Goal: Task Accomplishment & Management: Use online tool/utility

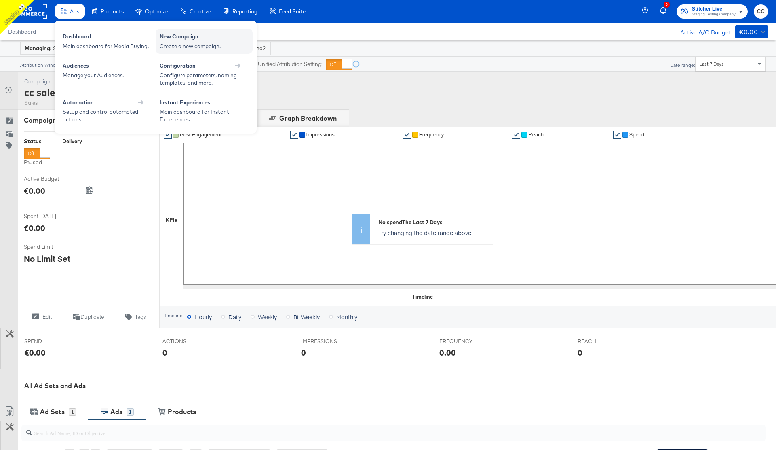
click at [202, 42] on div "Create a new campaign." at bounding box center [204, 46] width 89 height 8
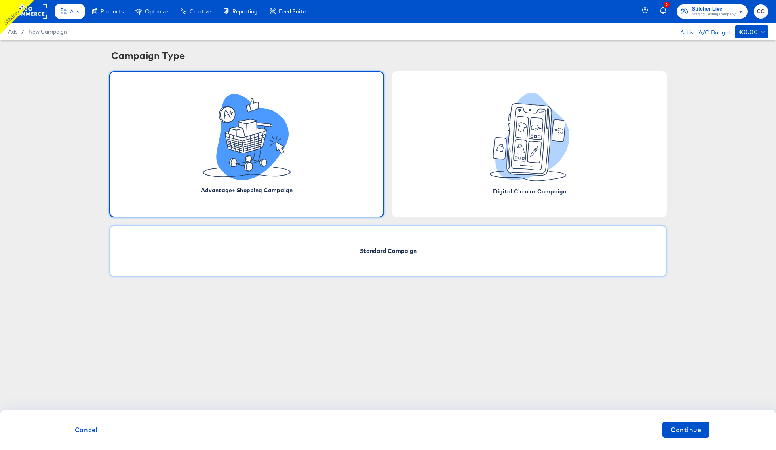
click at [450, 259] on div "Standard Campaign" at bounding box center [388, 250] width 558 height 51
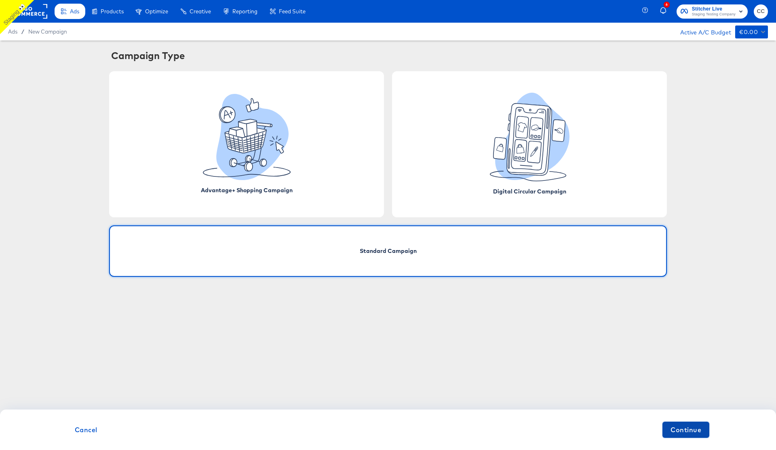
click at [678, 429] on span "Continue" at bounding box center [686, 429] width 31 height 11
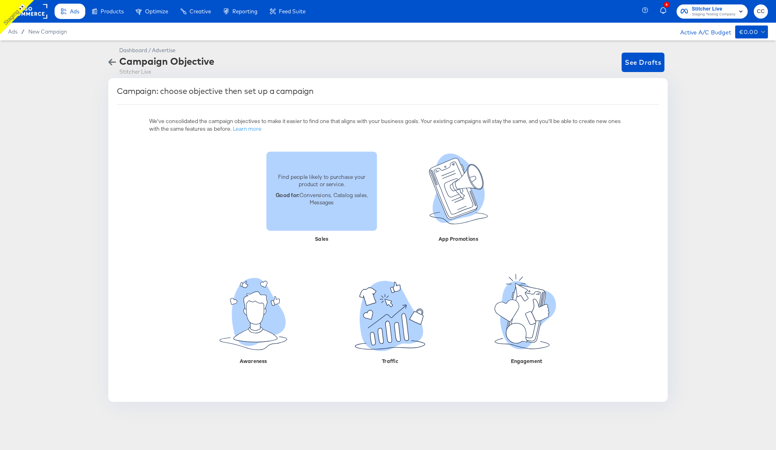
click at [332, 196] on p "Good for: Conversions, Catalog sales, Messages" at bounding box center [321, 198] width 101 height 15
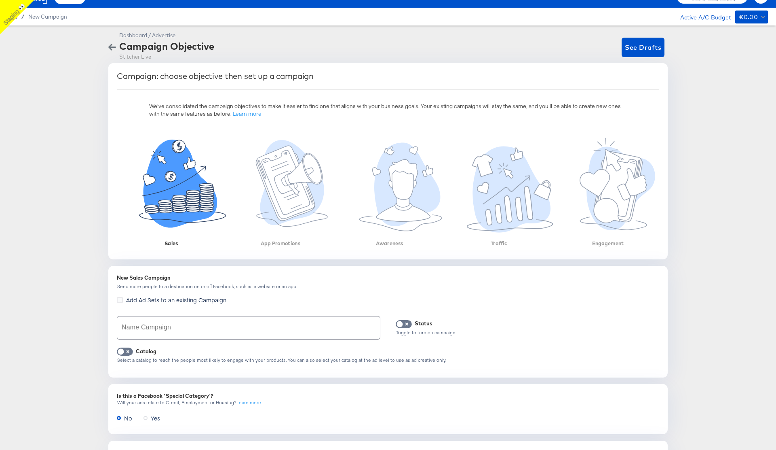
scroll to position [17, 0]
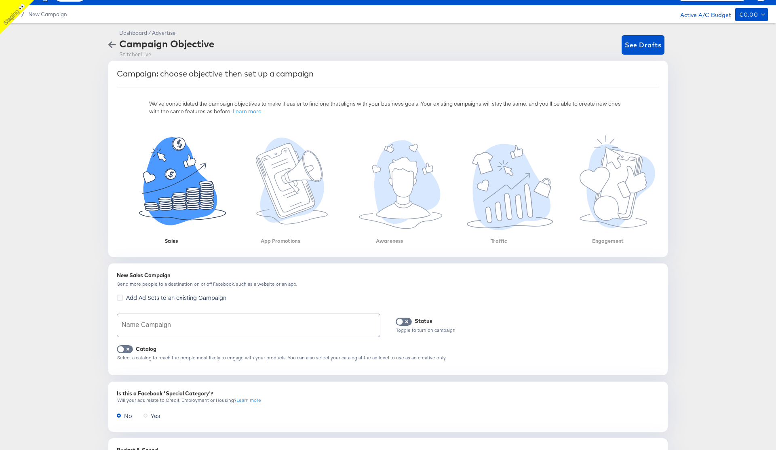
click at [151, 326] on input "text" at bounding box center [248, 325] width 263 height 23
type input "sales catalog cc 138.1 no3"
click at [123, 350] on input "checkbox" at bounding box center [121, 351] width 24 height 8
checkbox input "true"
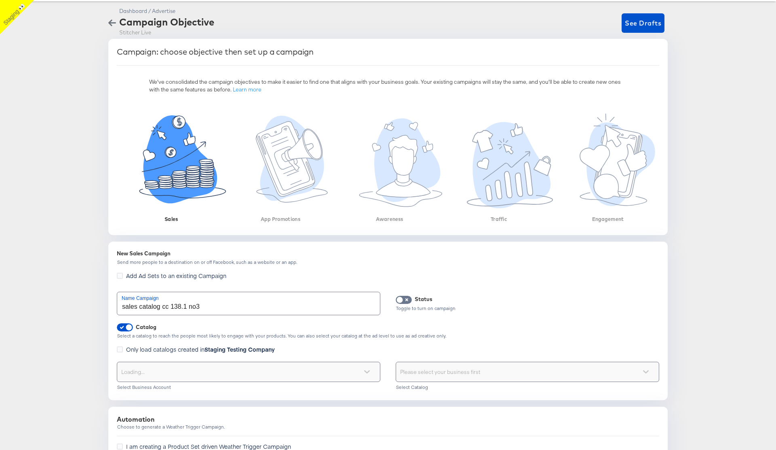
scroll to position [99, 0]
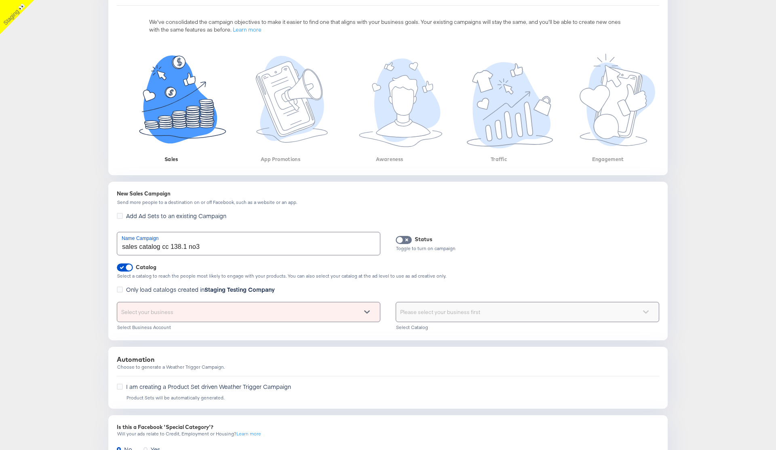
click at [194, 315] on div "Select your business" at bounding box center [248, 311] width 263 height 19
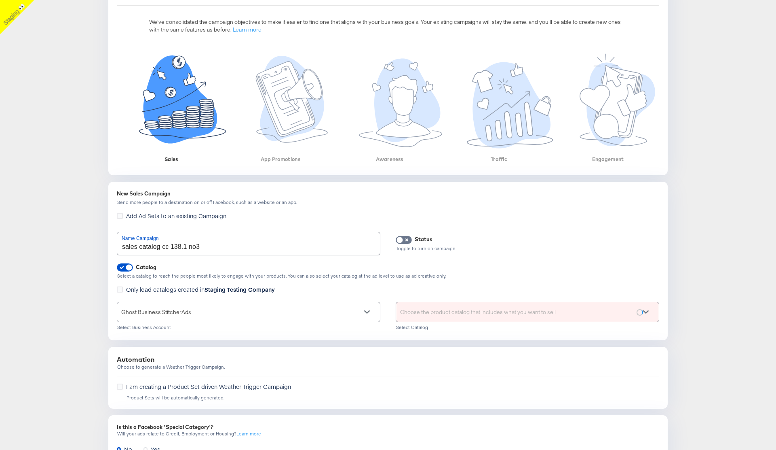
click at [463, 311] on div "Choose the product catalog that includes what you want to sell" at bounding box center [527, 311] width 263 height 19
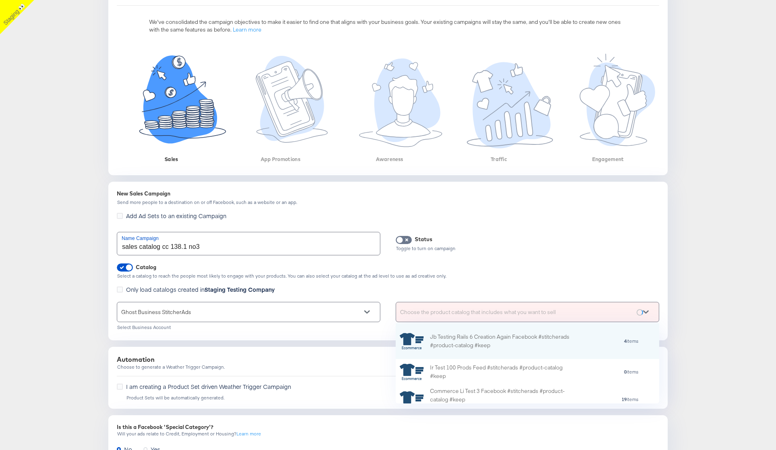
scroll to position [80, 264]
type input "cc"
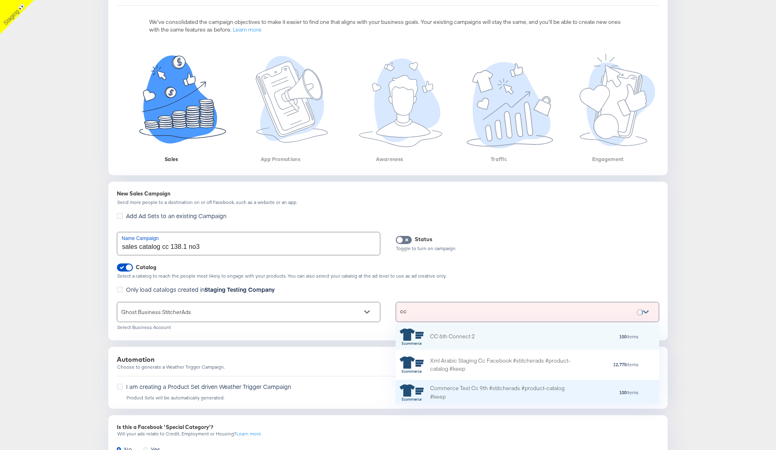
click at [461, 394] on div "Commerce Test Cc 9th #stitcherads #product-catalog #keep" at bounding box center [501, 392] width 142 height 17
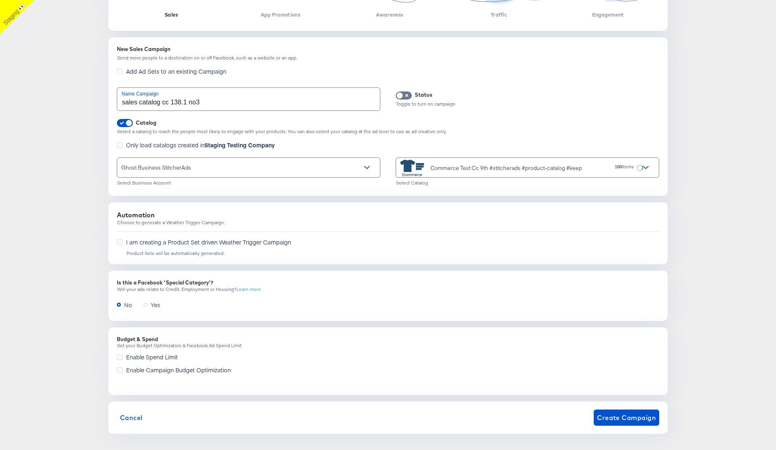
scroll to position [247, 0]
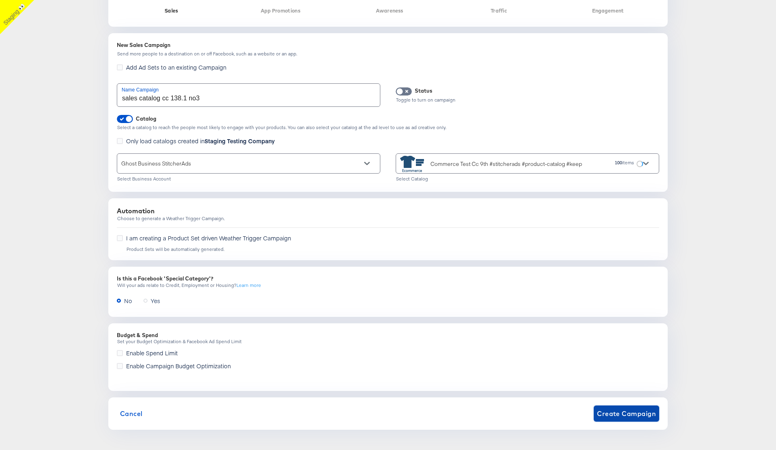
click at [623, 414] on span "Create Campaign" at bounding box center [626, 413] width 59 height 11
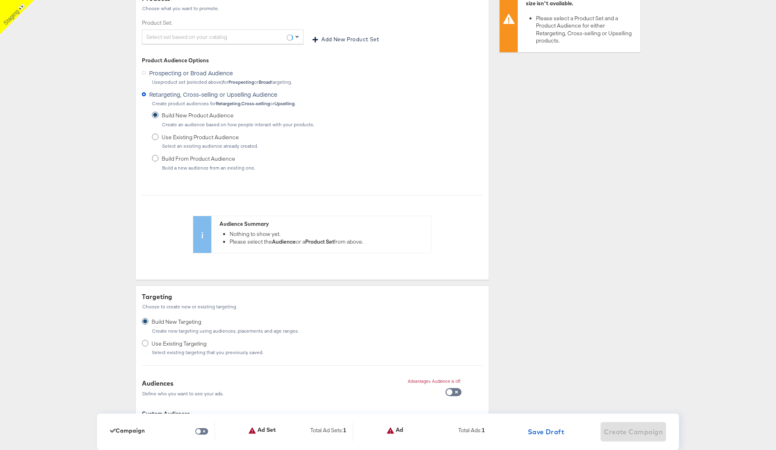
scroll to position [0, 0]
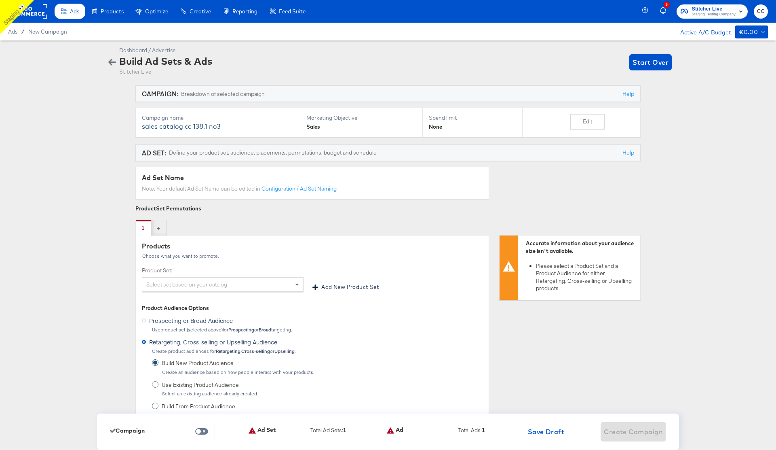
click at [200, 283] on div "Select set based on your catalog" at bounding box center [222, 284] width 161 height 14
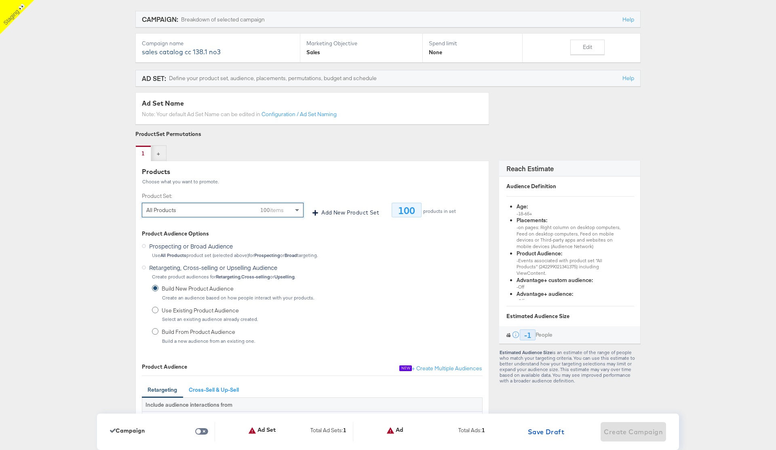
scroll to position [258, 0]
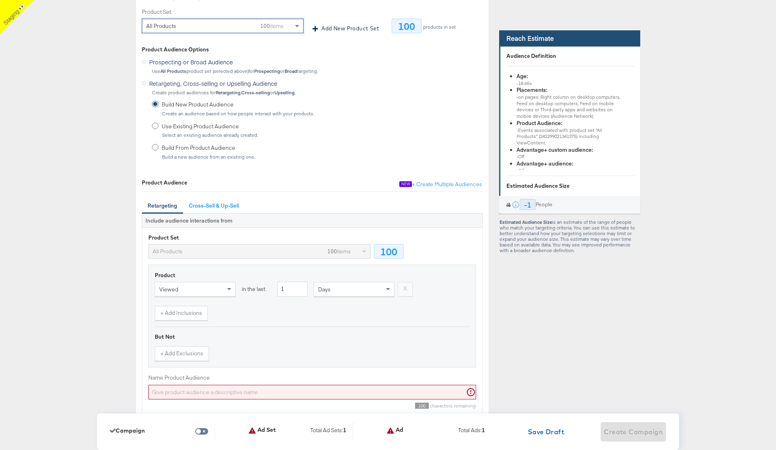
click at [206, 391] on input "Name Product Audience" at bounding box center [312, 392] width 328 height 15
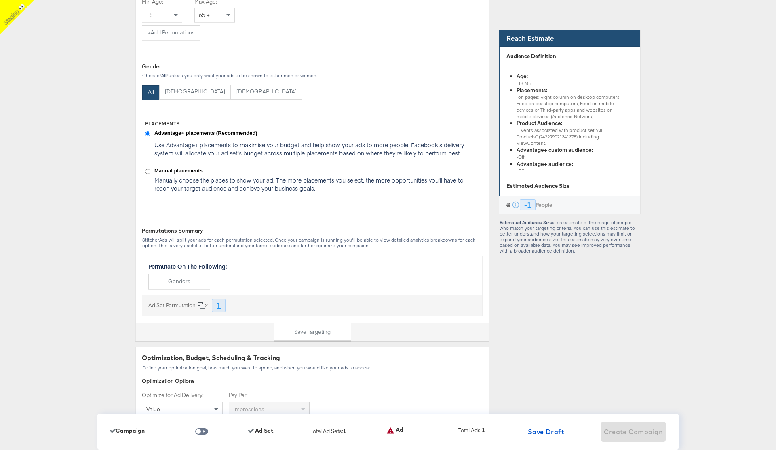
scroll to position [1334, 0]
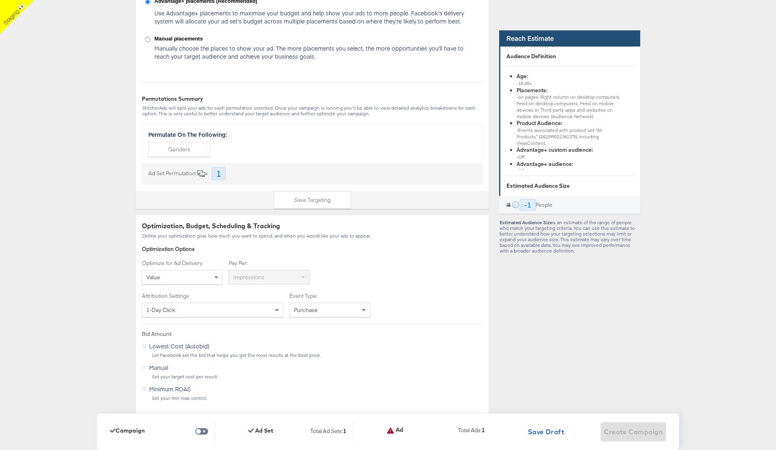
type input "rsgvwers"
click at [202, 272] on div "Value" at bounding box center [182, 277] width 80 height 14
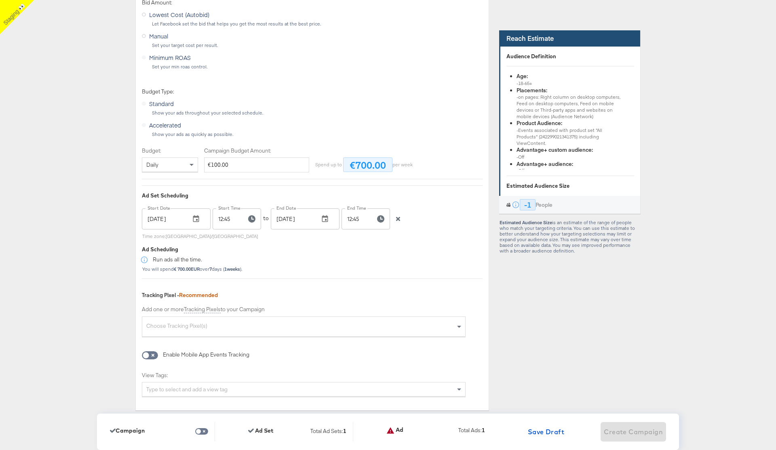
scroll to position [1708, 0]
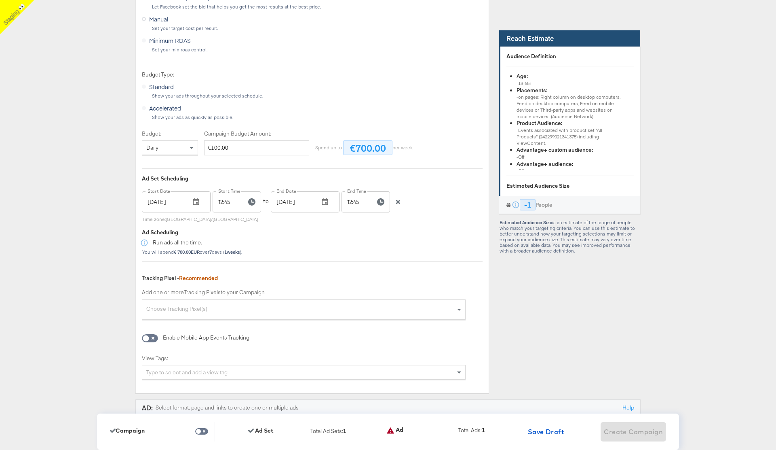
click at [399, 198] on div at bounding box center [398, 201] width 12 height 8
click at [399, 200] on icon "button" at bounding box center [398, 202] width 6 height 6
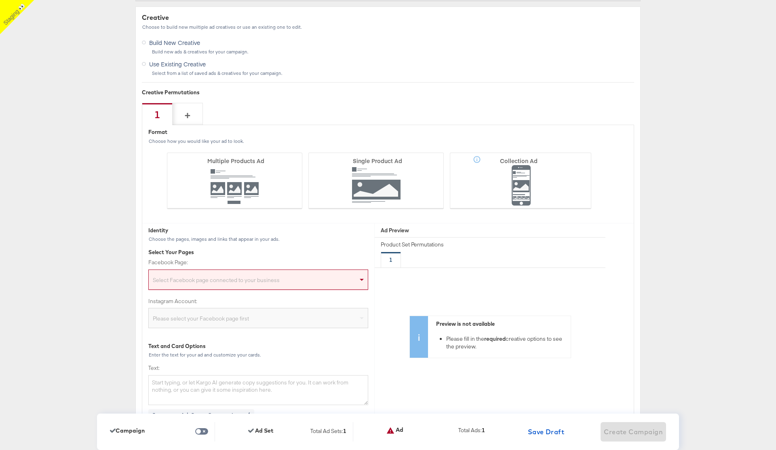
scroll to position [2128, 0]
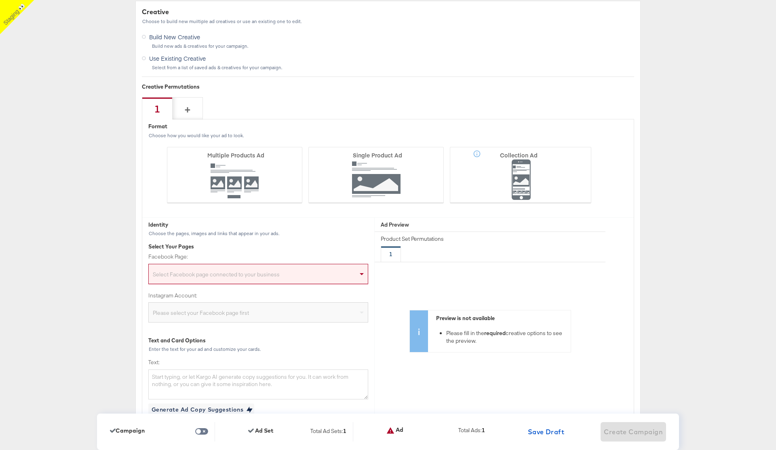
click at [245, 279] on div "Select Facebook page connected to your business" at bounding box center [258, 275] width 219 height 16
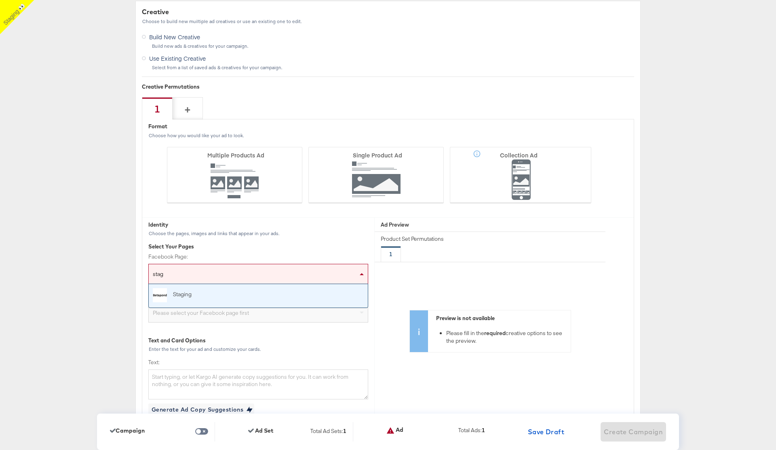
type input "stagi"
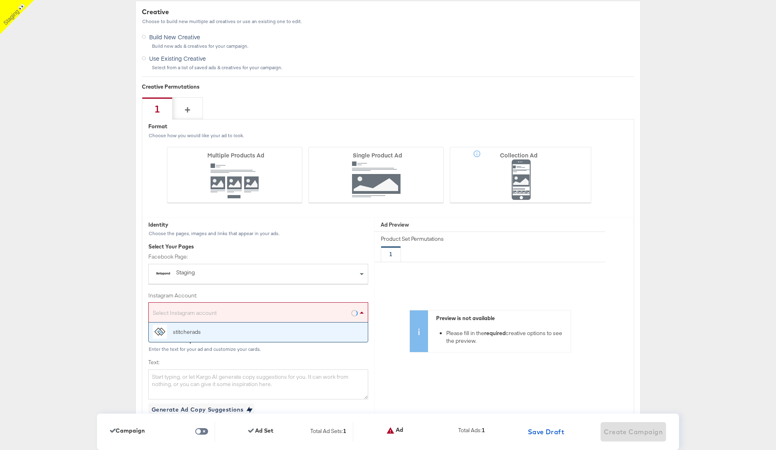
click at [227, 316] on div "Select Instagram account" at bounding box center [258, 314] width 219 height 16
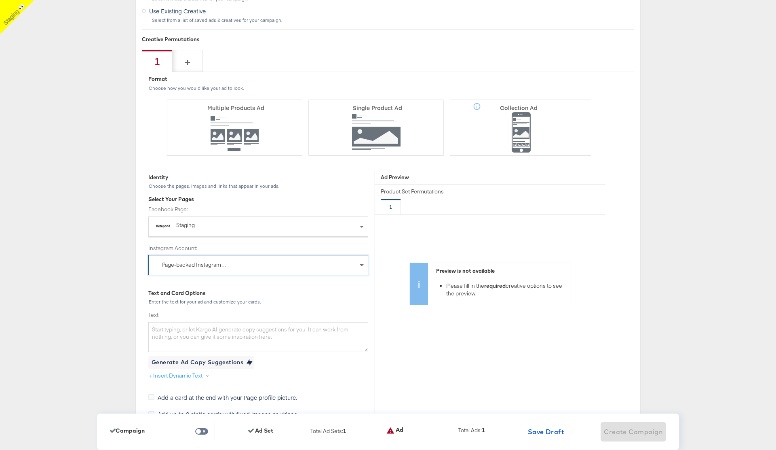
scroll to position [2323, 0]
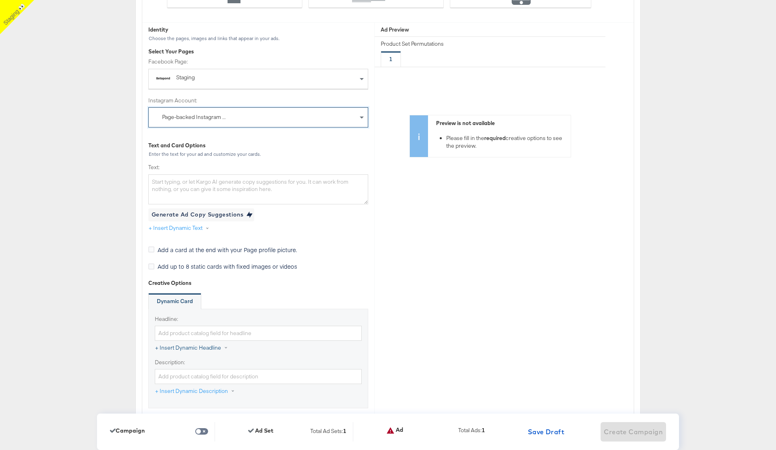
click at [196, 347] on button "+ Insert Dynamic Headline" at bounding box center [196, 347] width 82 height 15
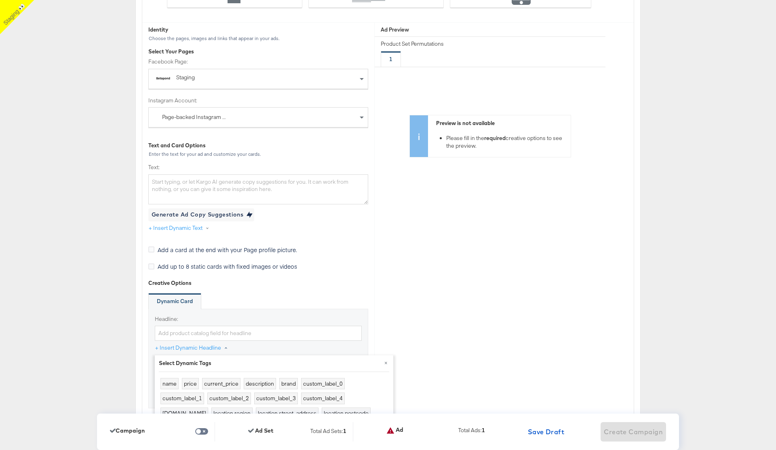
click at [190, 390] on div "name price current_price description brand custom_label_0 custom_label_1 custom…" at bounding box center [274, 413] width 230 height 74
click at [191, 382] on button "price" at bounding box center [190, 383] width 17 height 12
type input "{{product.price}}"
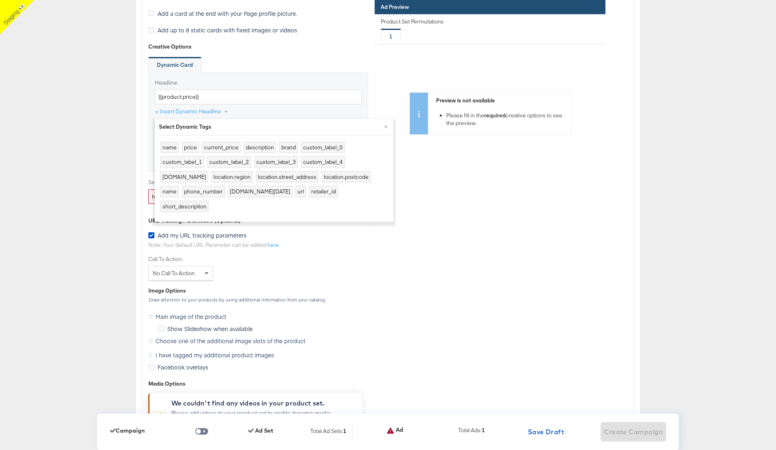
scroll to position [2561, 0]
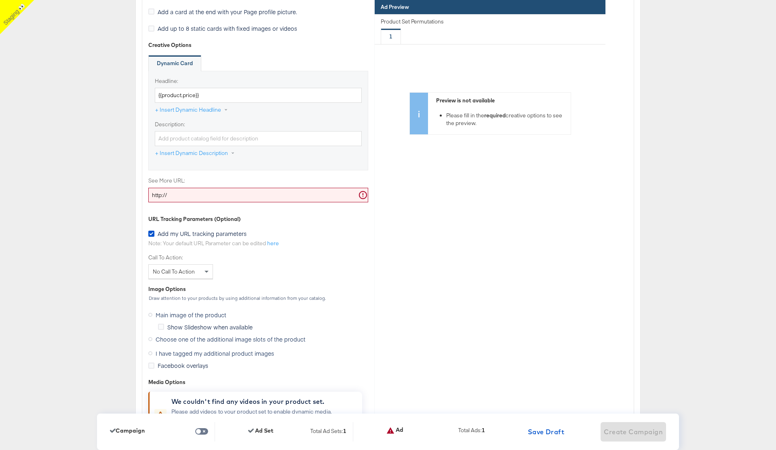
click at [186, 198] on input "http://" at bounding box center [258, 195] width 220 height 15
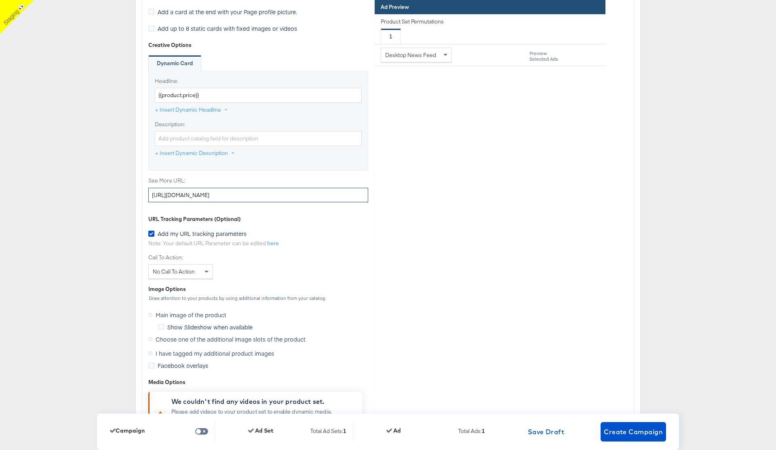
click at [186, 196] on input "http://www.ckargo.com" at bounding box center [258, 195] width 220 height 15
type input "http://www.kargo.com"
click at [633, 427] on span "Create Campaign" at bounding box center [633, 431] width 59 height 11
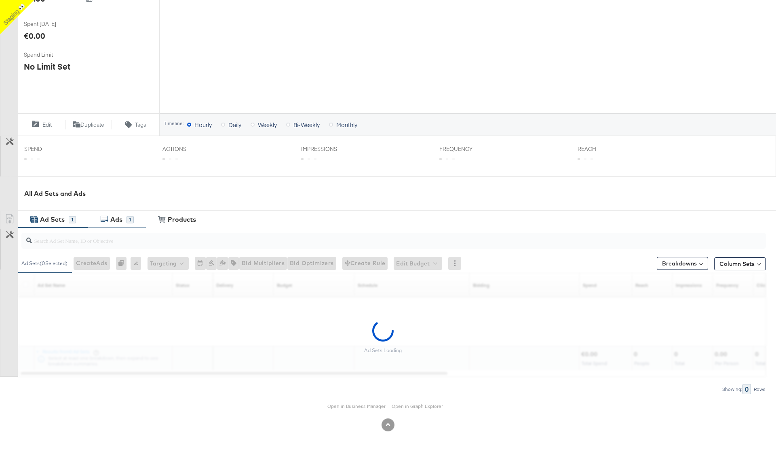
scroll to position [168, 0]
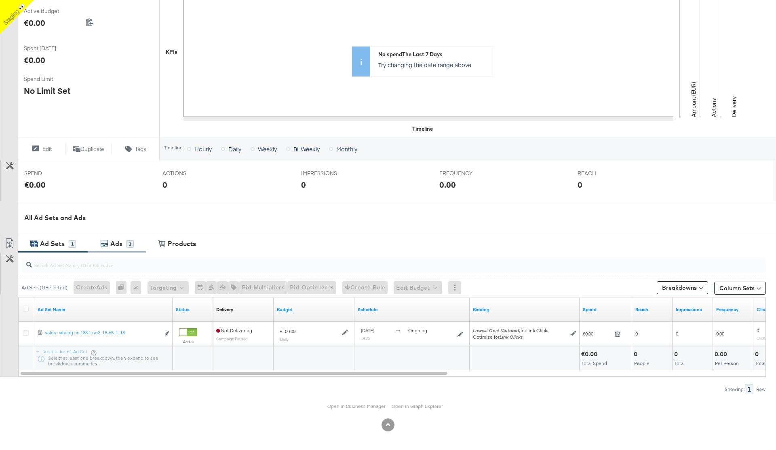
click at [120, 245] on div "Ads" at bounding box center [116, 243] width 12 height 9
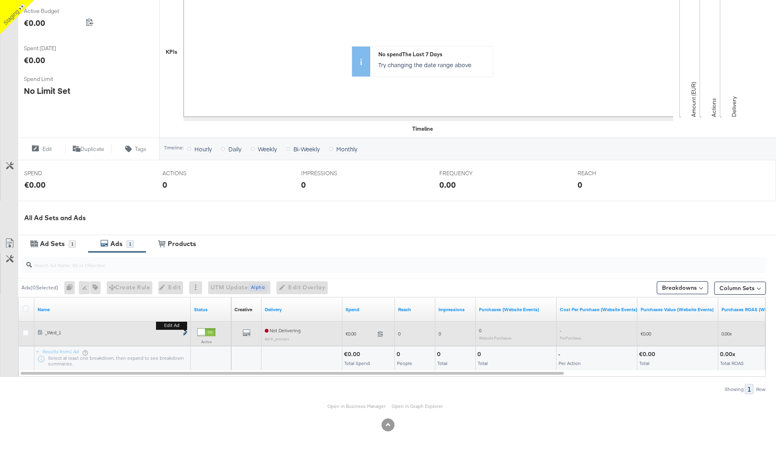
click at [185, 333] on icon "link" at bounding box center [185, 333] width 4 height 4
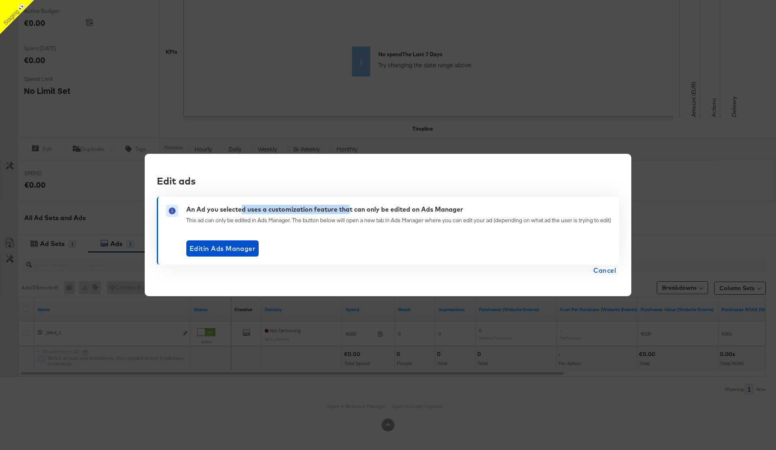
drag, startPoint x: 240, startPoint y: 209, endPoint x: 349, endPoint y: 213, distance: 109.2
click at [349, 213] on div "An Ad you selected uses a customization feature that can only be edited on Ads …" at bounding box center [324, 209] width 277 height 9
click at [232, 245] on span "Edit in Ads Manager" at bounding box center [223, 248] width 66 height 11
click at [608, 270] on span "Cancel" at bounding box center [605, 269] width 23 height 11
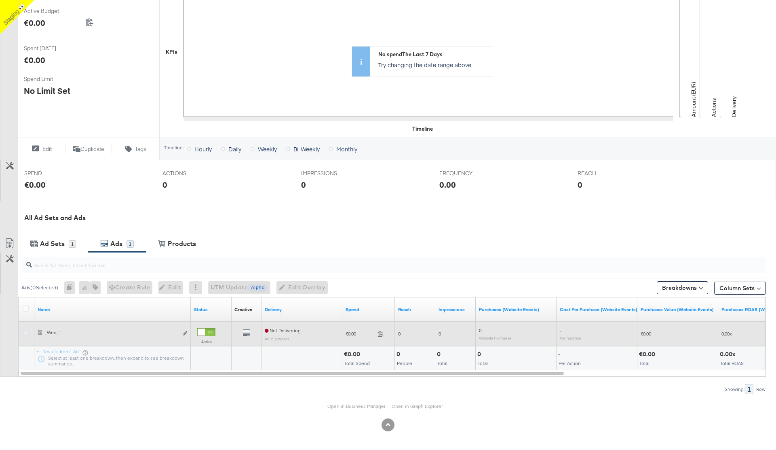
click at [23, 333] on icon at bounding box center [26, 333] width 6 height 6
click at [0, 0] on input "checkbox" at bounding box center [0, 0] width 0 height 0
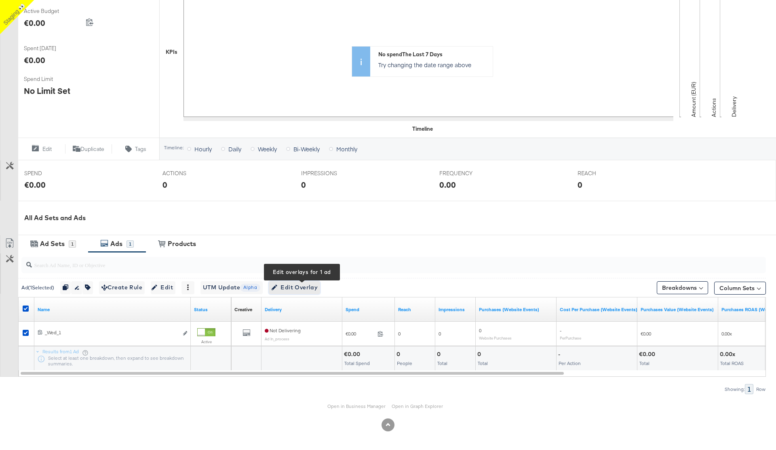
click at [307, 288] on span "Edit Overlay Edit overlays for 1 ad" at bounding box center [294, 287] width 47 height 10
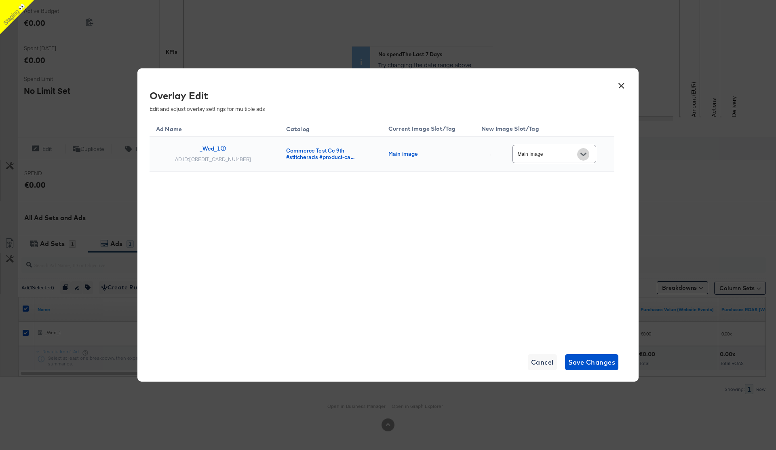
click at [586, 153] on icon "Open" at bounding box center [584, 153] width 6 height 3
click at [559, 200] on div "Slot_1" at bounding box center [562, 197] width 46 height 8
type input "Slot_1"
click at [593, 362] on span "Save Changes" at bounding box center [592, 361] width 47 height 11
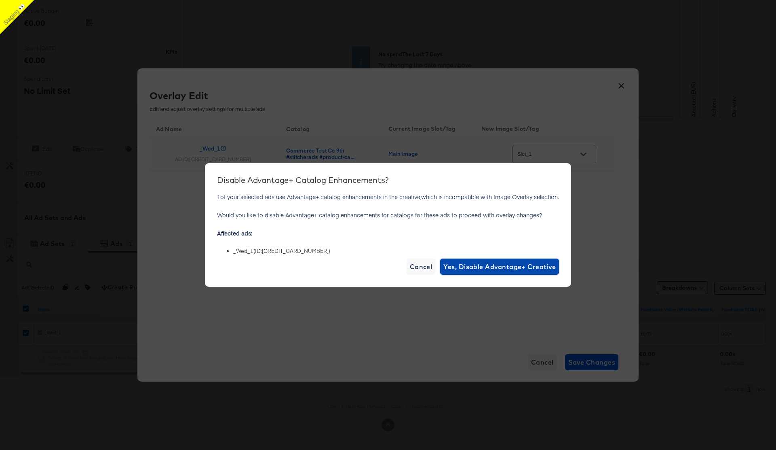
click at [492, 268] on span "Yes, Disable Advantage+ Creative" at bounding box center [500, 266] width 112 height 11
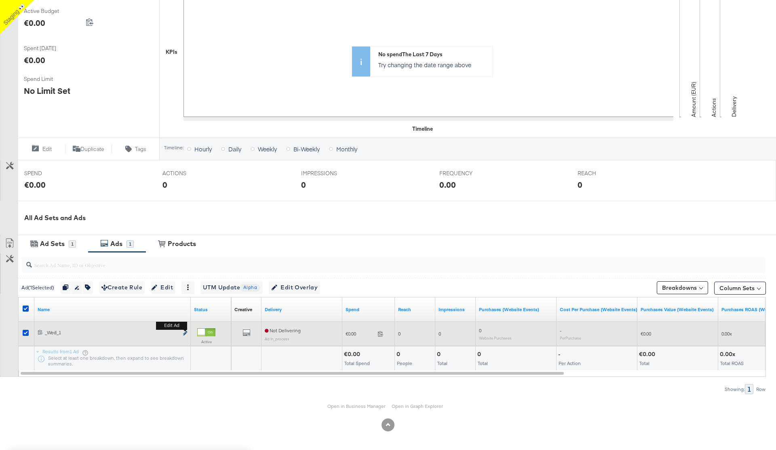
click at [184, 334] on icon "link" at bounding box center [185, 333] width 4 height 4
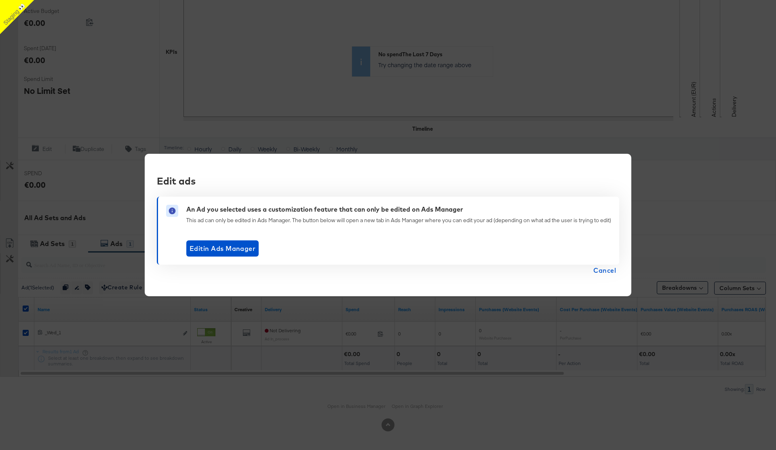
click at [605, 271] on span "Cancel" at bounding box center [605, 269] width 23 height 11
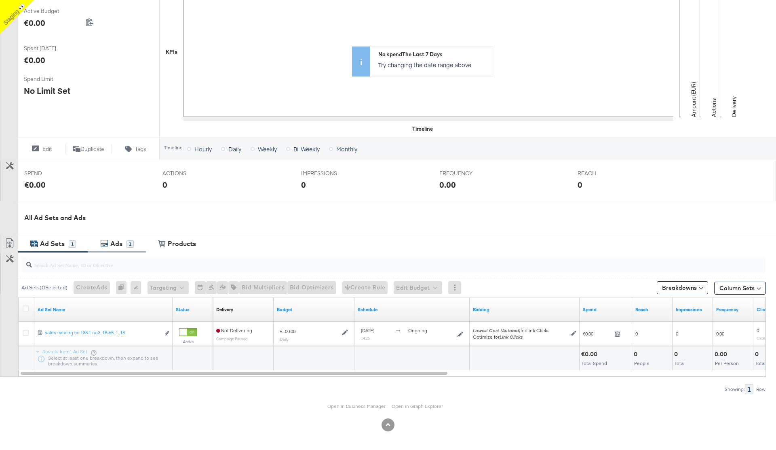
click at [121, 246] on div "Ads" at bounding box center [116, 243] width 12 height 9
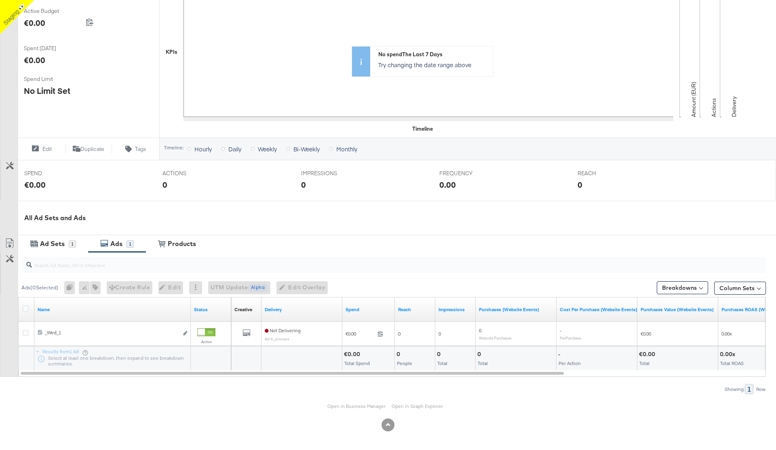
scroll to position [168, 0]
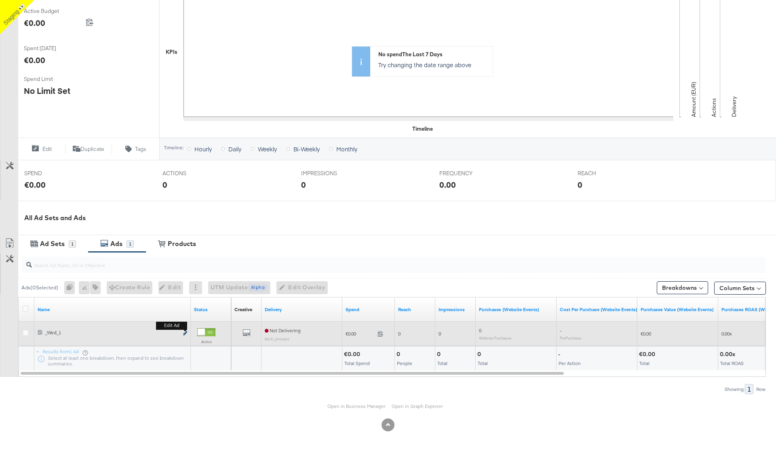
click at [186, 331] on button "Edit ad" at bounding box center [185, 333] width 5 height 8
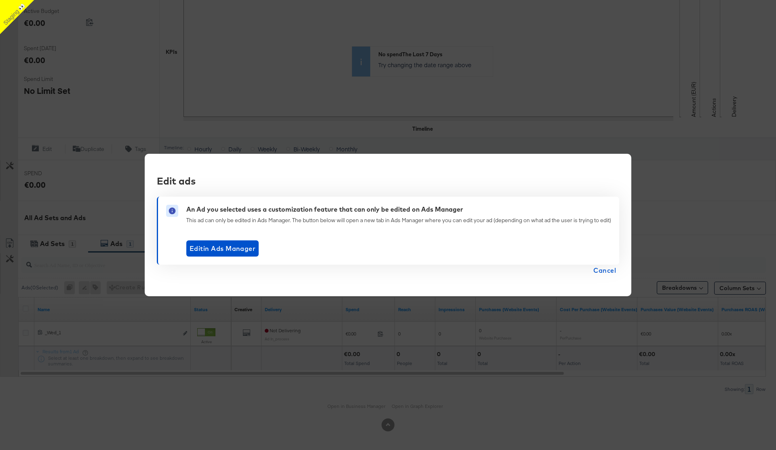
click at [608, 272] on span "Cancel" at bounding box center [605, 269] width 23 height 11
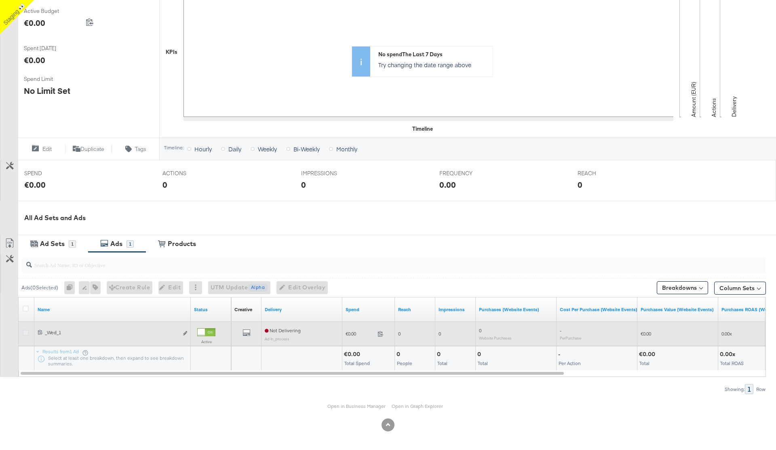
click at [25, 332] on icon at bounding box center [26, 333] width 6 height 6
click at [0, 0] on input "checkbox" at bounding box center [0, 0] width 0 height 0
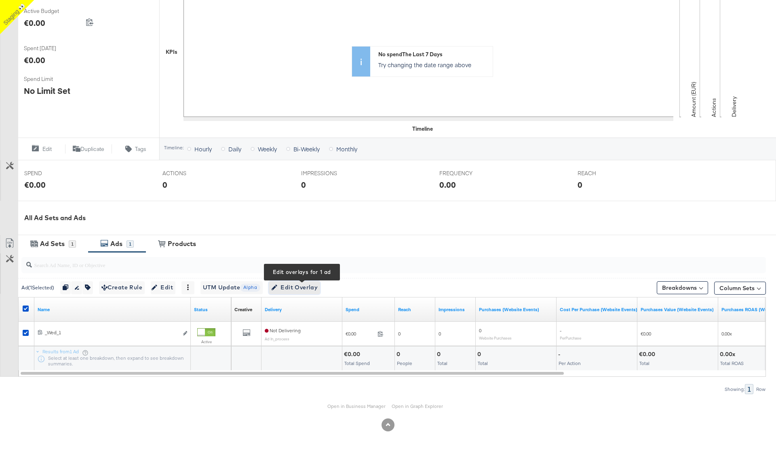
click at [303, 285] on span "Edit Overlay Edit overlays for 1 ad" at bounding box center [294, 287] width 47 height 10
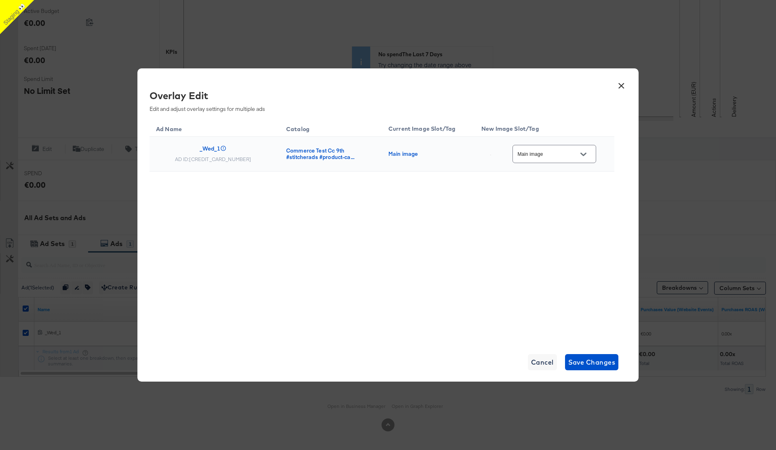
click at [586, 153] on icon "Open" at bounding box center [584, 154] width 6 height 6
click at [565, 199] on div "Slot_1" at bounding box center [562, 197] width 46 height 8
type input "Slot_1"
click at [591, 366] on span "Save Changes" at bounding box center [592, 361] width 47 height 11
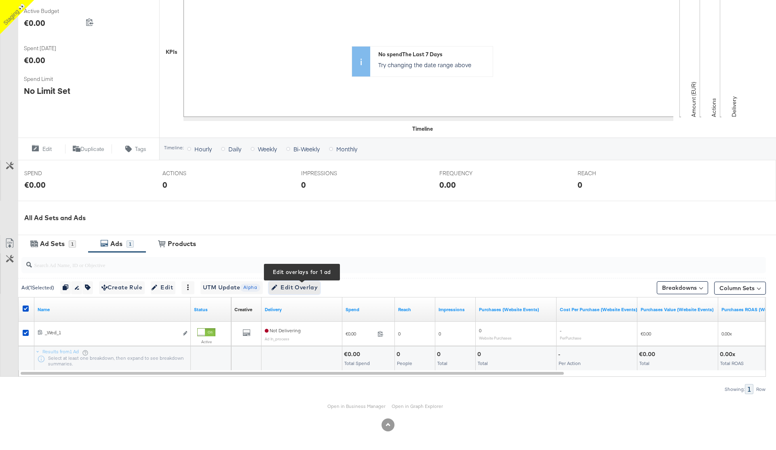
click at [309, 289] on span "Edit Overlay Edit overlays for 1 ad" at bounding box center [294, 287] width 47 height 10
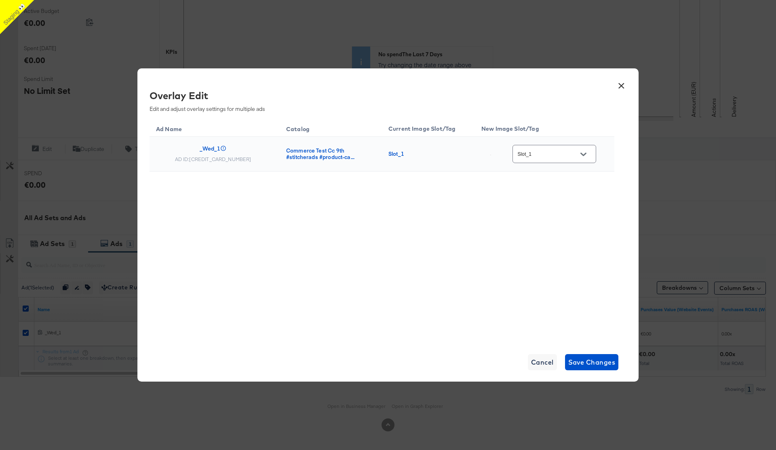
click at [586, 153] on icon "Open" at bounding box center [584, 154] width 6 height 6
click at [464, 219] on div "Ad Name Catalog Current Image Slot/Tag New Image Slot/Tag _Wed_1 AD ID: 6857968…" at bounding box center [382, 229] width 465 height 222
click at [620, 86] on button "×" at bounding box center [621, 83] width 15 height 15
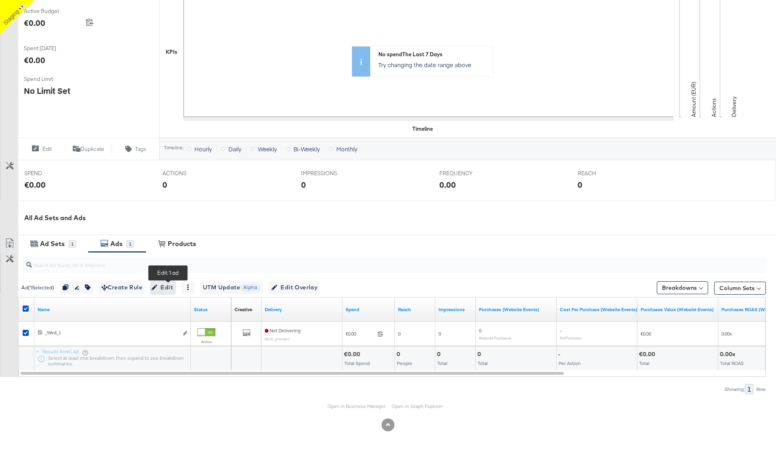
click at [168, 288] on span "Edit" at bounding box center [163, 287] width 20 height 10
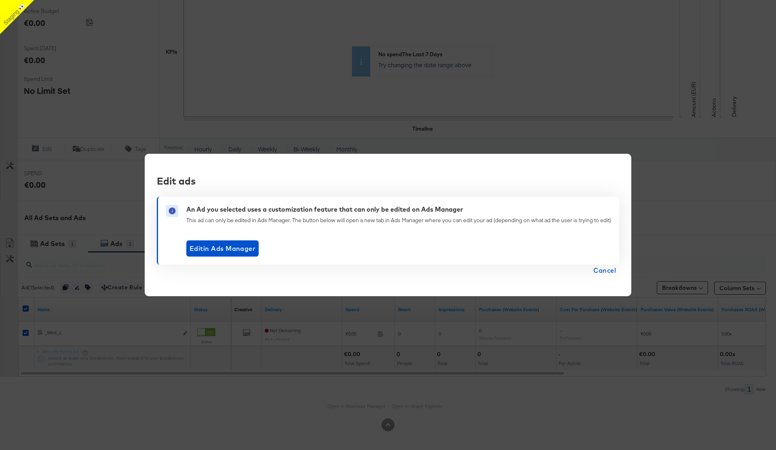
click at [603, 269] on span "Cancel" at bounding box center [605, 269] width 23 height 11
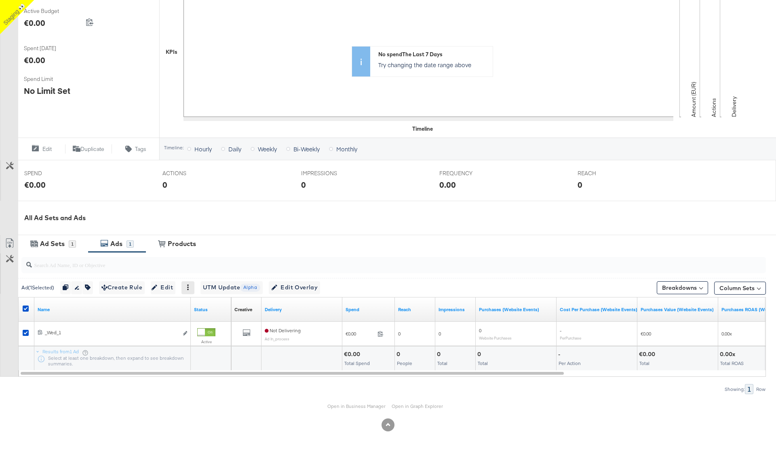
click at [191, 287] on icon at bounding box center [188, 287] width 6 height 6
click at [220, 243] on div "Ad Sets 1 Ads 1 View Products Products" at bounding box center [397, 243] width 758 height 17
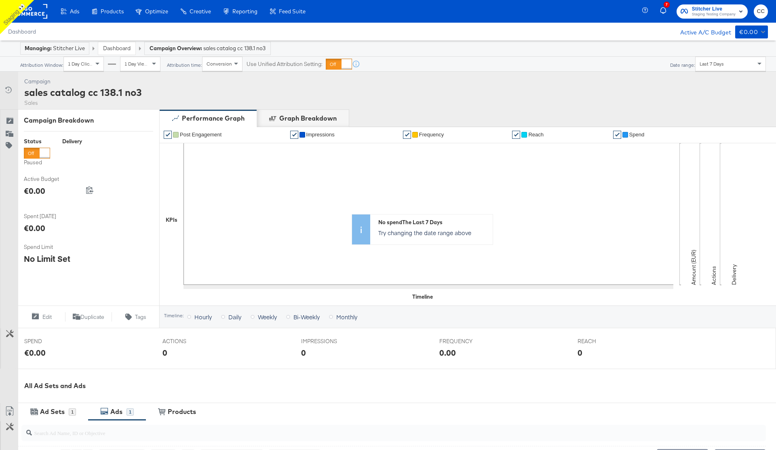
click at [165, 89] on div "Campaign Activity Campaign sales catalog cc 138.1 no3 Sales" at bounding box center [388, 91] width 776 height 38
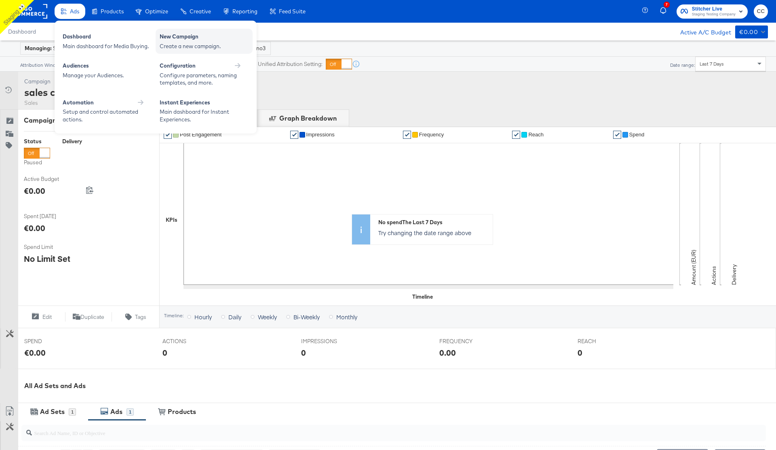
click at [196, 39] on div "New Campaign" at bounding box center [204, 38] width 89 height 10
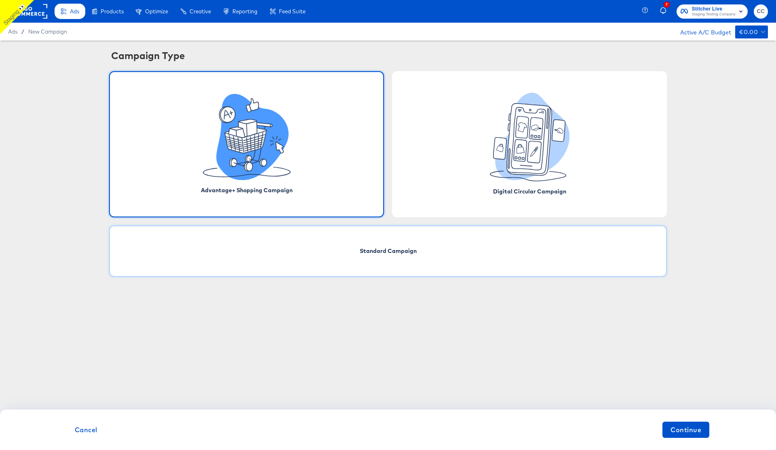
click at [371, 248] on span "Standard Campaign" at bounding box center [388, 251] width 57 height 8
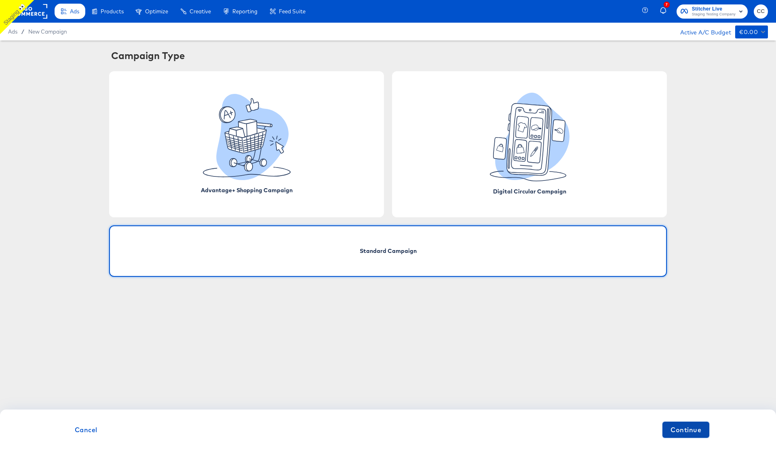
click at [690, 429] on span "Continue" at bounding box center [686, 429] width 31 height 11
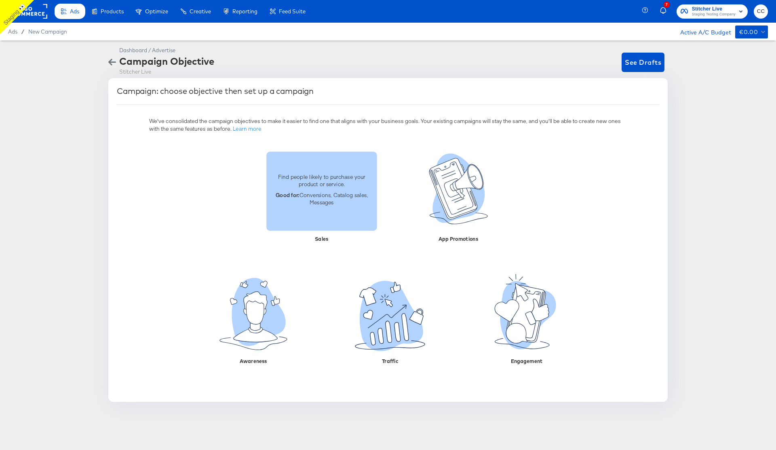
click at [307, 203] on p "Good for: Conversions, Catalog sales, Messages" at bounding box center [321, 198] width 101 height 15
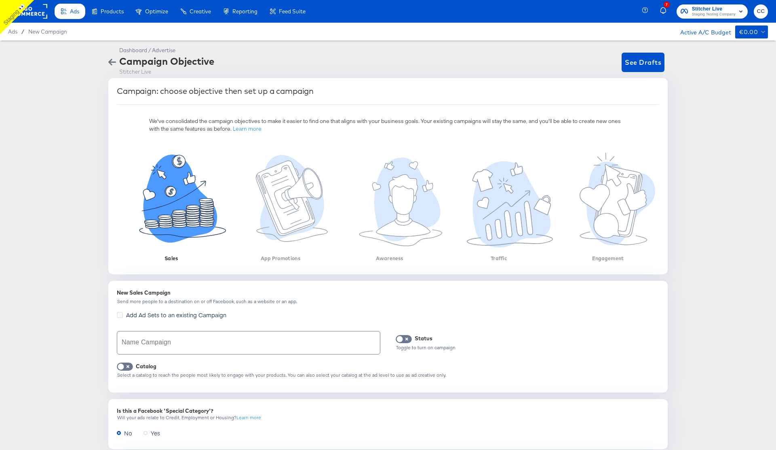
click at [150, 345] on input "text" at bounding box center [248, 342] width 263 height 23
type input "catalog sales 138.1 no4"
click at [125, 366] on input "checkbox" at bounding box center [121, 368] width 24 height 8
checkbox input "true"
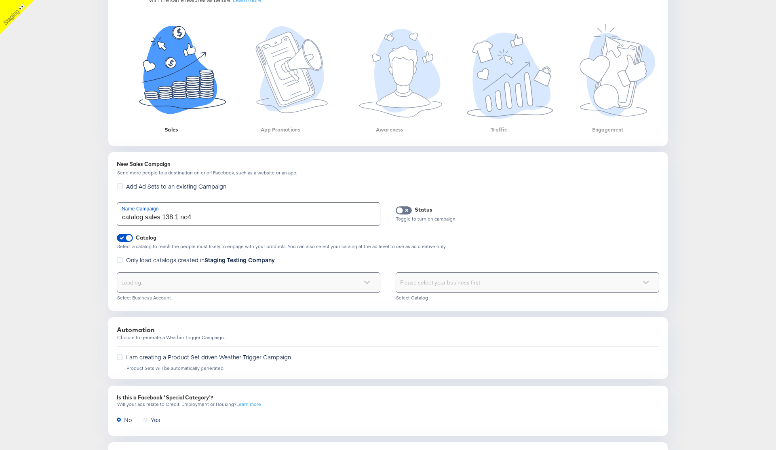
scroll to position [154, 0]
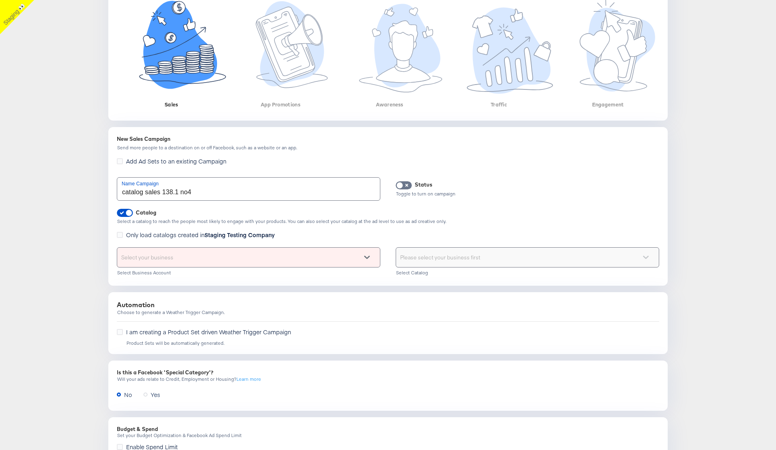
click at [245, 247] on div "Select your business" at bounding box center [249, 257] width 264 height 20
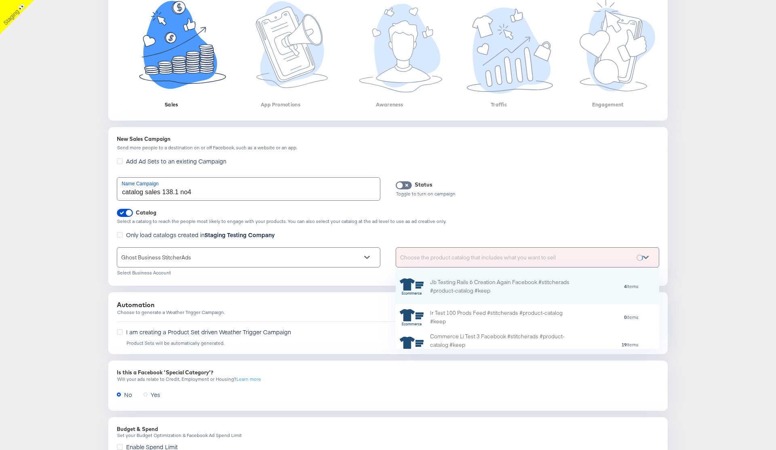
click at [447, 256] on div "Choose the product catalog that includes what you want to sell" at bounding box center [527, 256] width 263 height 19
type input "cc"
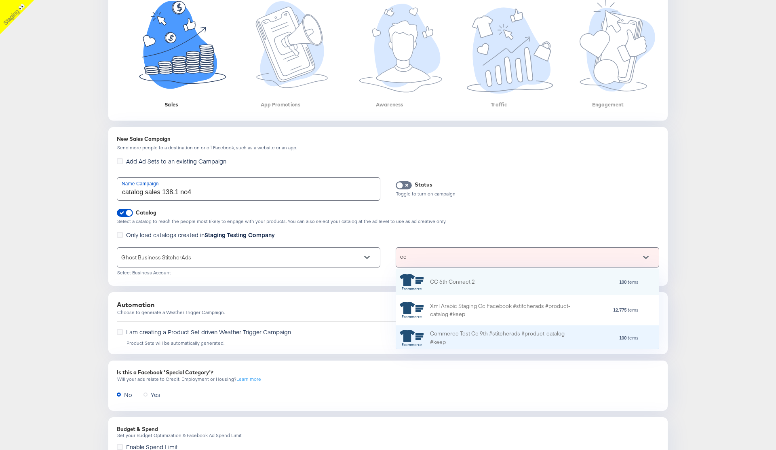
click at [452, 336] on div "Commerce Test Cc 9th #stitcherads #product-catalog #keep" at bounding box center [501, 337] width 142 height 17
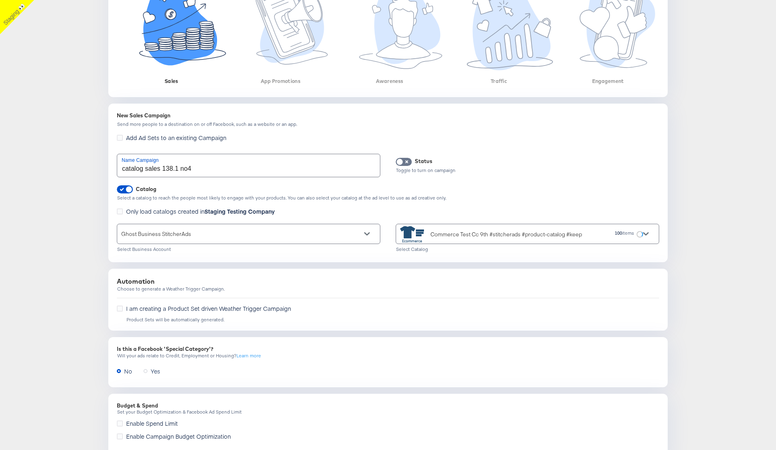
scroll to position [247, 0]
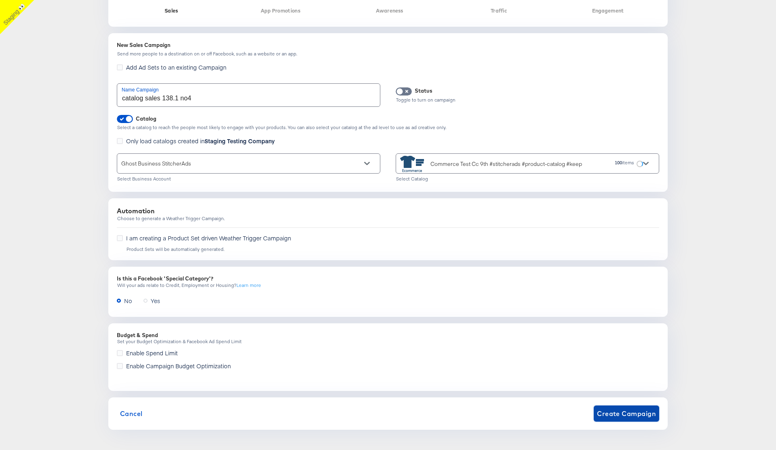
click at [625, 416] on span "Create Campaign" at bounding box center [626, 413] width 59 height 11
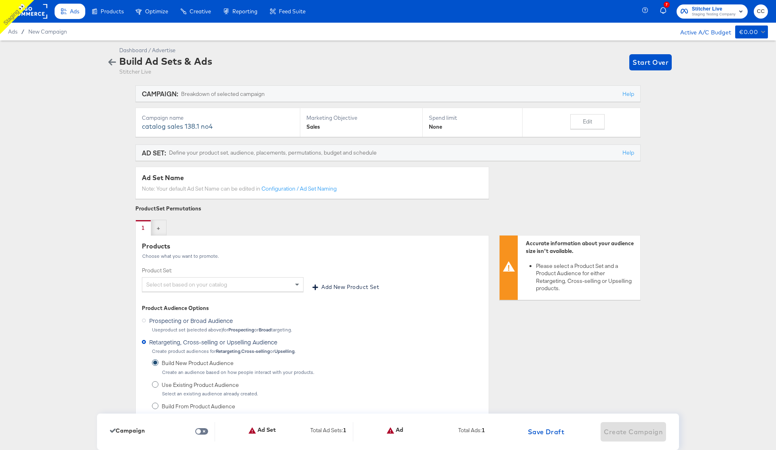
click at [211, 287] on div "Select set based on your catalog" at bounding box center [222, 284] width 161 height 14
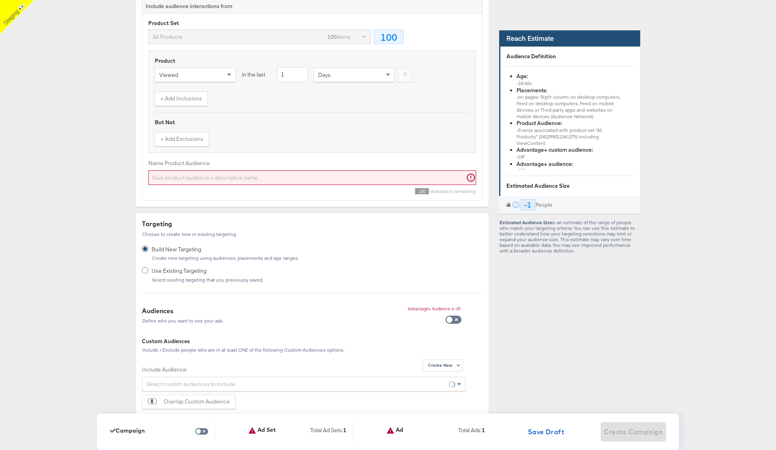
scroll to position [484, 0]
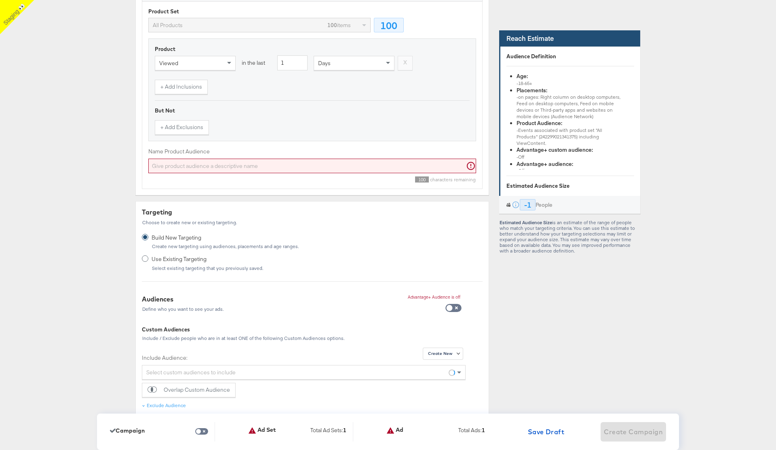
click at [311, 159] on input "Name Product Audience" at bounding box center [312, 166] width 328 height 15
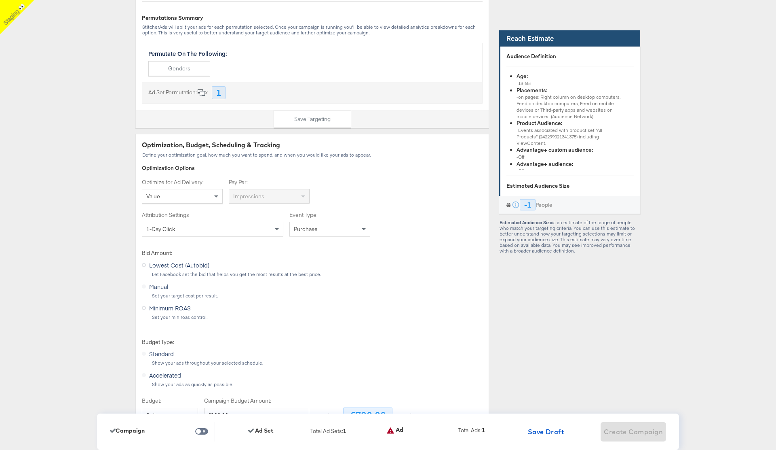
scroll to position [1419, 0]
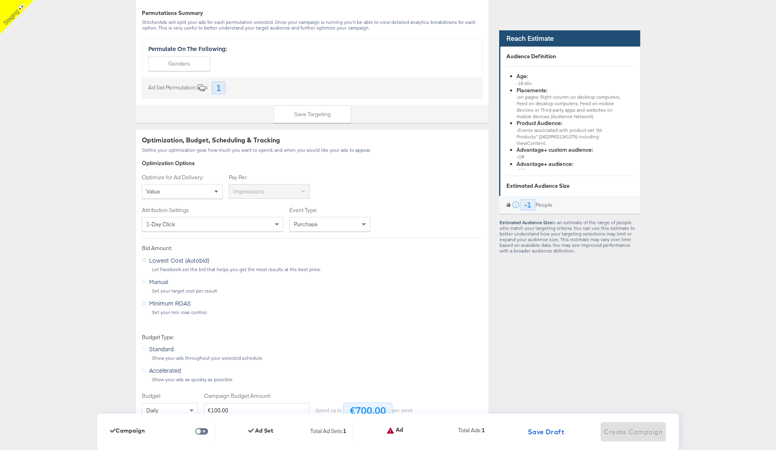
type input "esrger"
click at [192, 194] on div "Value" at bounding box center [182, 191] width 80 height 14
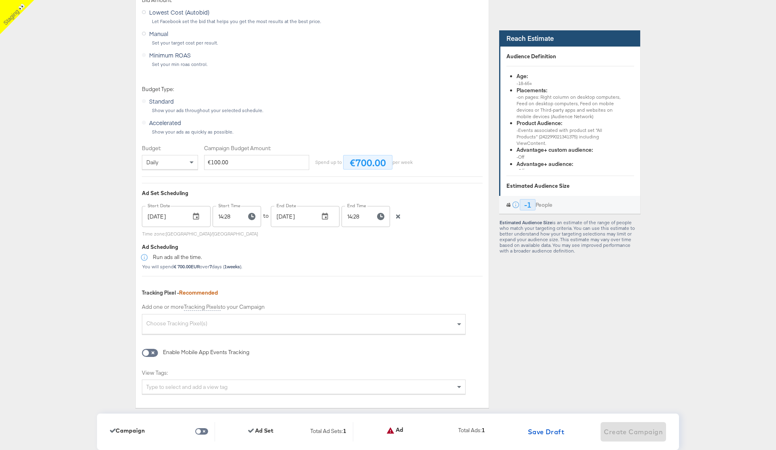
scroll to position [1768, 0]
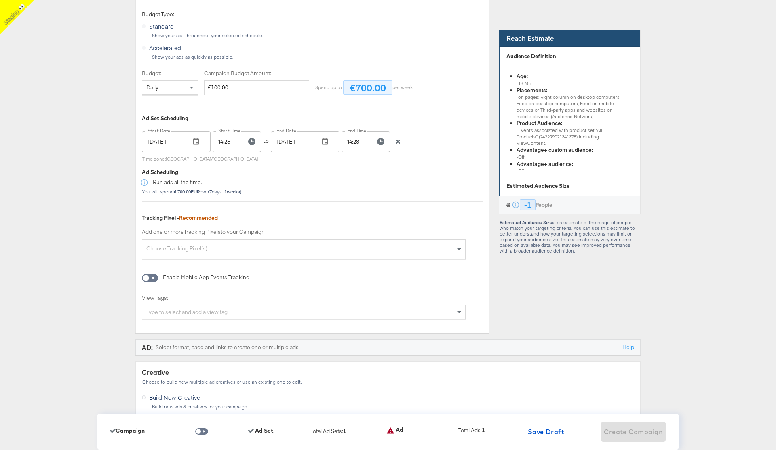
click at [398, 144] on icon "button" at bounding box center [398, 142] width 6 height 6
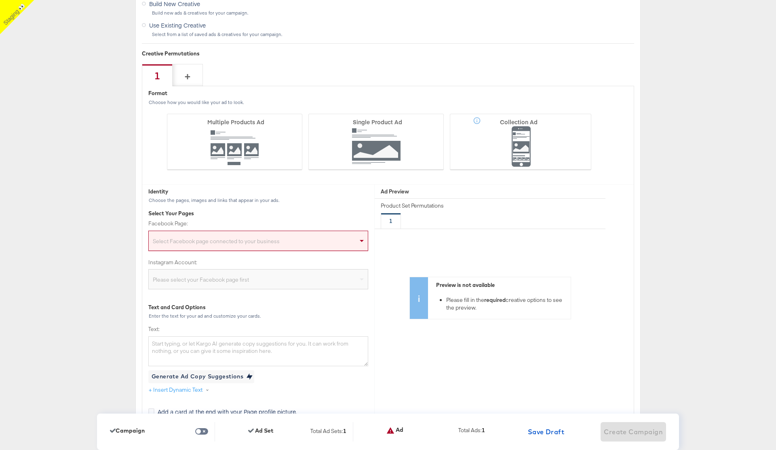
scroll to position [2214, 0]
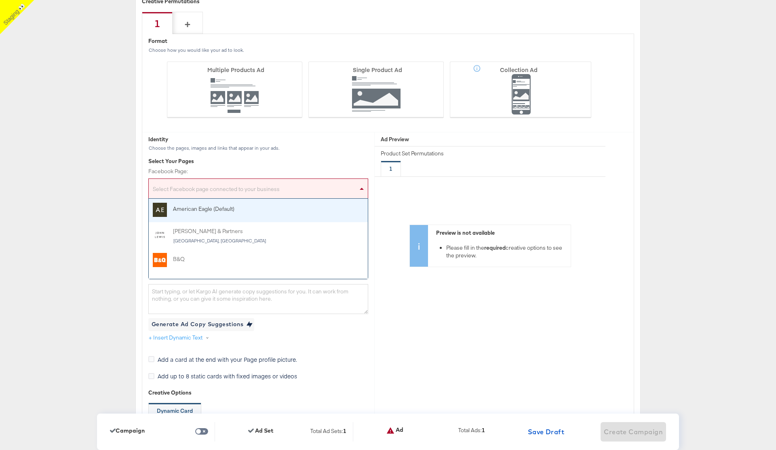
click at [262, 187] on div "Select Facebook page connected to your business" at bounding box center [258, 190] width 219 height 16
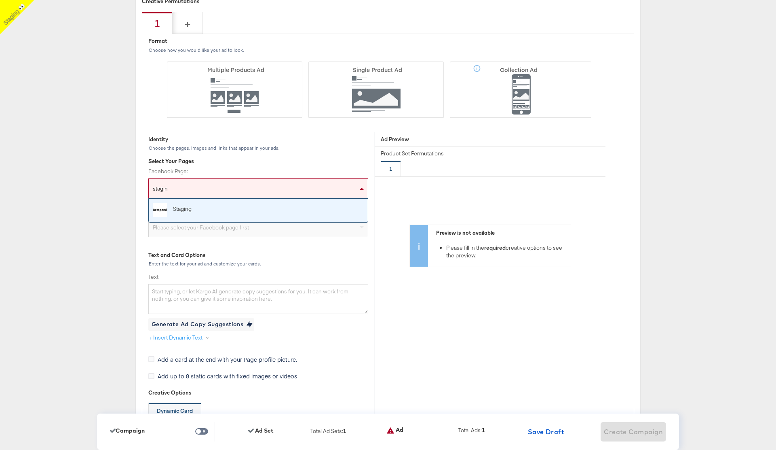
type input "staging"
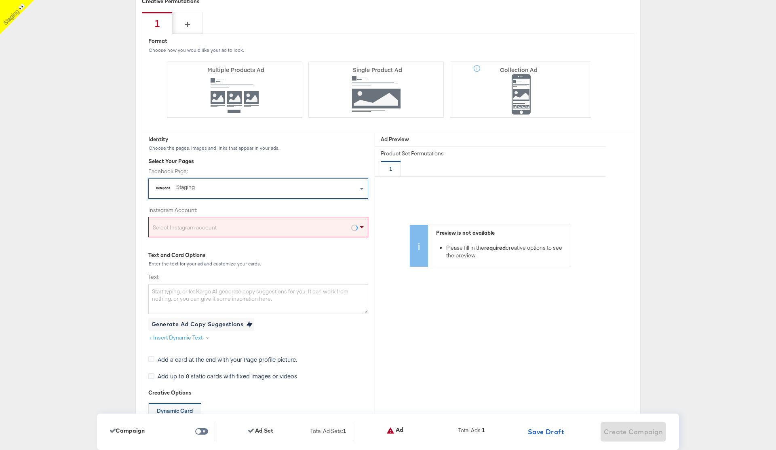
click at [223, 233] on div "Select Instagram account" at bounding box center [258, 228] width 219 height 16
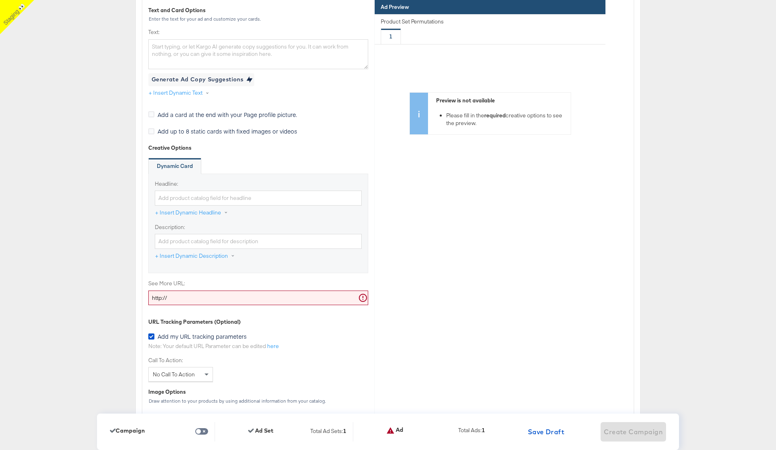
scroll to position [2481, 0]
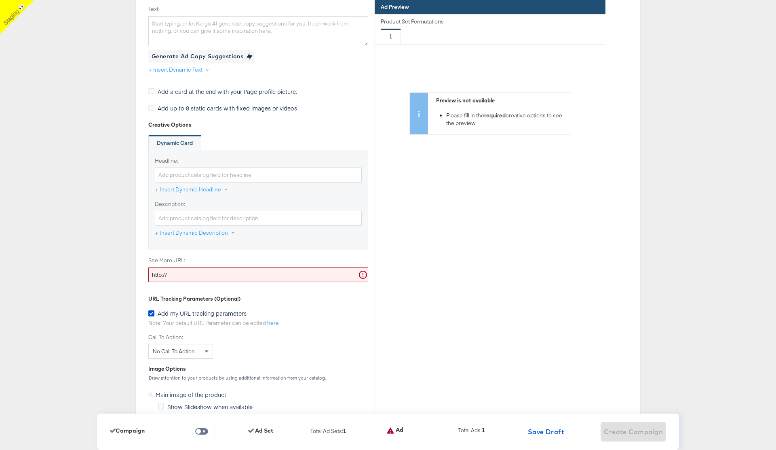
click at [180, 273] on input "http://" at bounding box center [258, 274] width 220 height 15
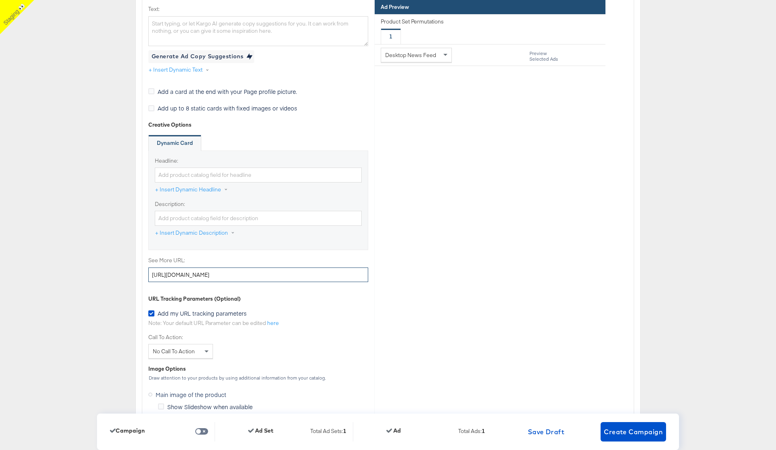
type input "http://www.kargo.com"
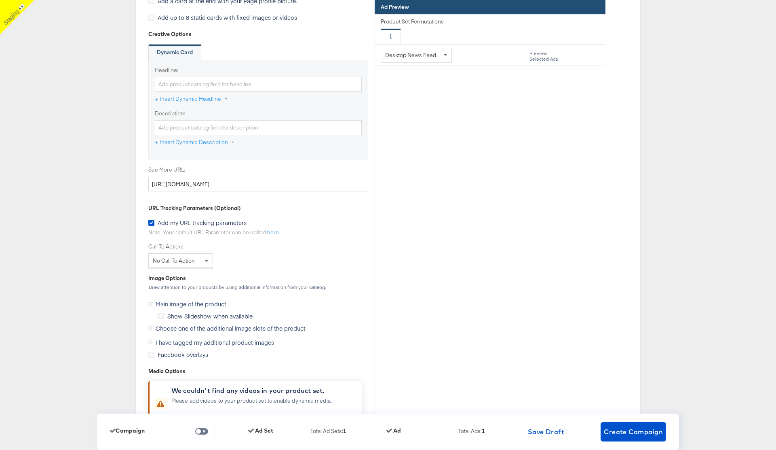
scroll to position [2577, 0]
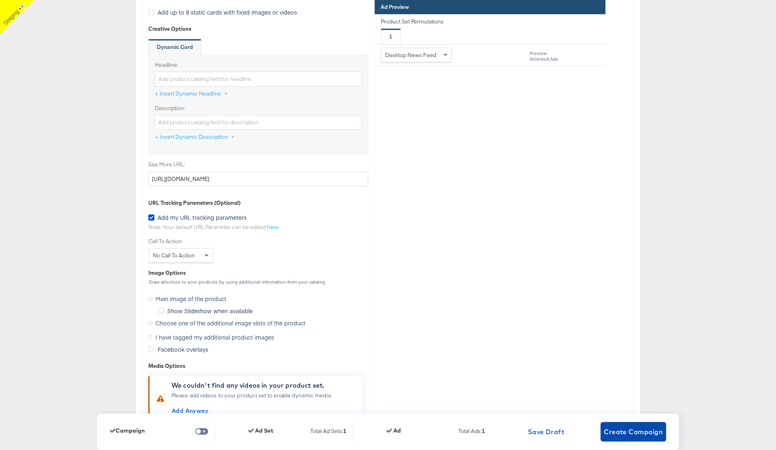
click at [633, 434] on span "Create Campaign" at bounding box center [633, 431] width 59 height 11
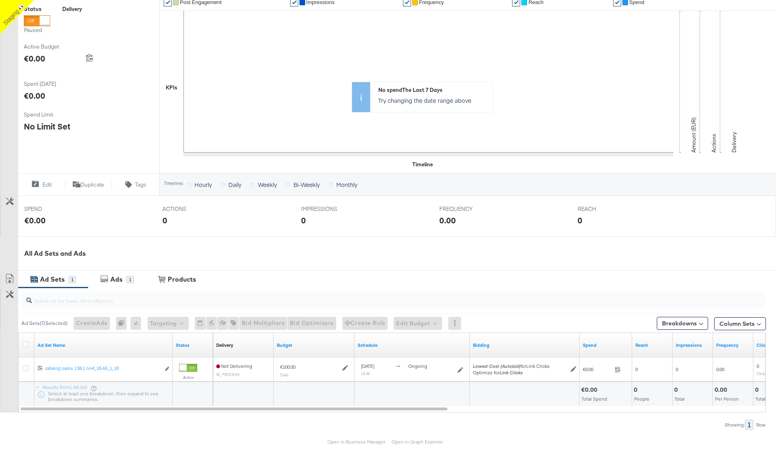
scroll to position [133, 0]
click at [119, 282] on div "Ads" at bounding box center [116, 278] width 12 height 9
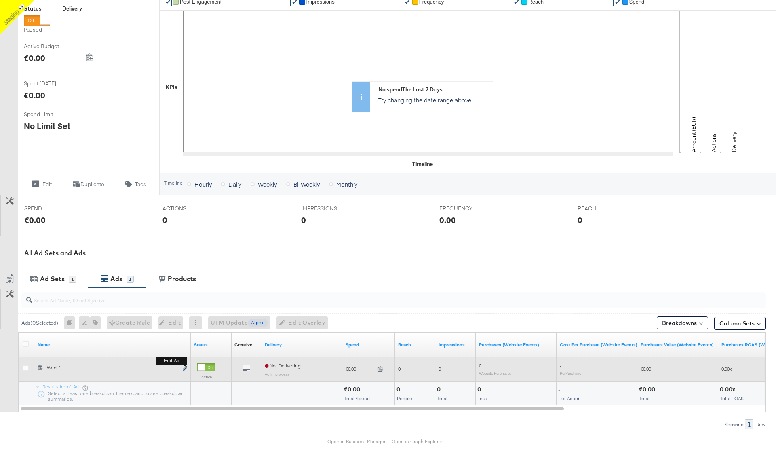
click at [184, 368] on icon "link" at bounding box center [185, 368] width 4 height 4
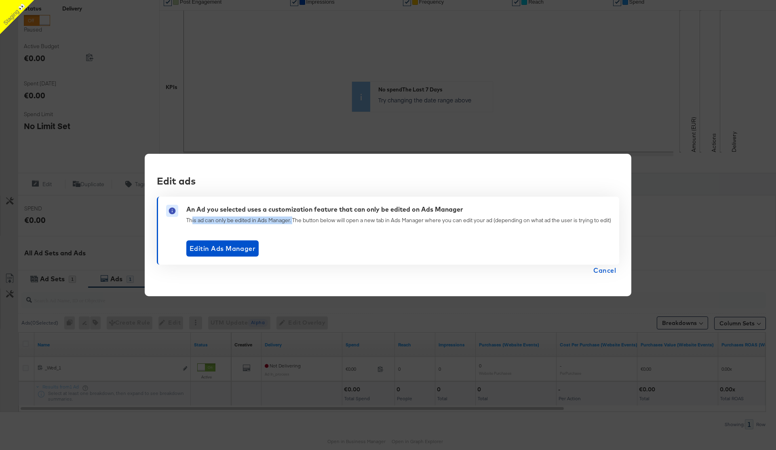
drag, startPoint x: 189, startPoint y: 220, endPoint x: 292, endPoint y: 221, distance: 103.1
click at [292, 221] on div "This ad can only be edited in Ads Manager. The button below will open a new tab…" at bounding box center [398, 220] width 425 height 8
drag, startPoint x: 246, startPoint y: 208, endPoint x: 465, endPoint y: 207, distance: 219.2
click at [465, 207] on div "An Ad you selected uses a customization feature that can only be edited on Ads …" at bounding box center [398, 211] width 425 height 12
click at [605, 270] on span "Cancel" at bounding box center [605, 269] width 23 height 11
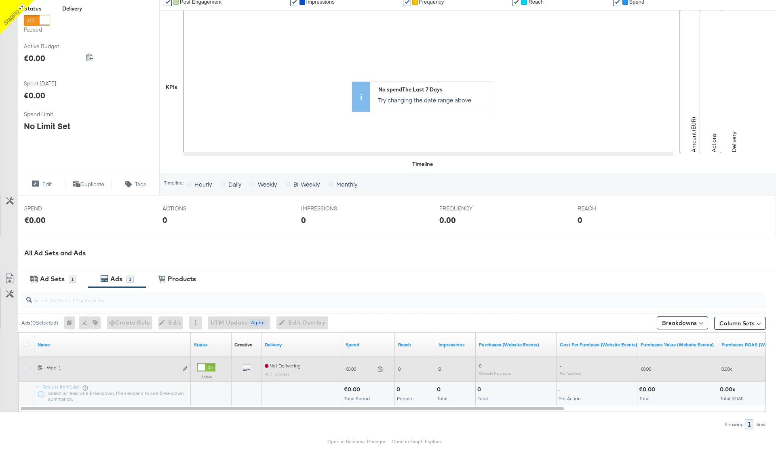
click at [25, 367] on icon at bounding box center [26, 368] width 6 height 6
click at [0, 0] on input "checkbox" at bounding box center [0, 0] width 0 height 0
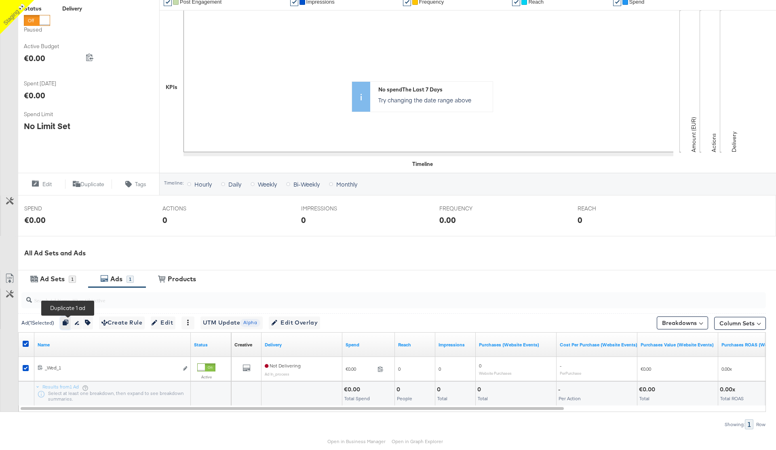
click at [68, 322] on icon "button" at bounding box center [66, 322] width 6 height 6
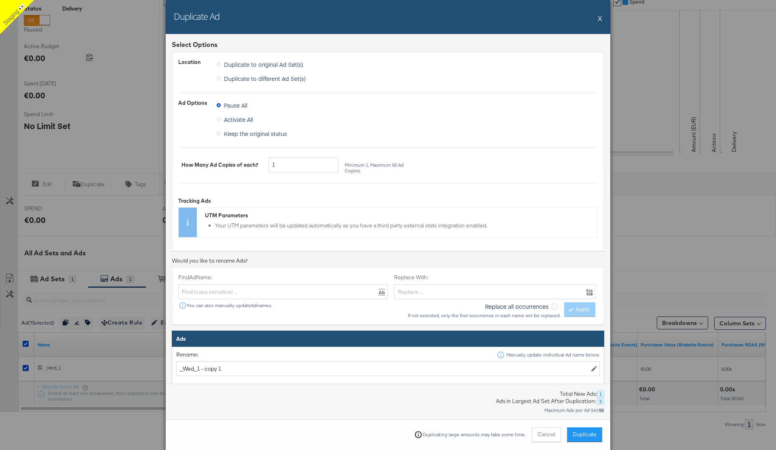
click at [580, 444] on div "Duplicating large amounts may take some time. Cancel Duplicate" at bounding box center [388, 434] width 445 height 31
click at [585, 434] on span "Duplicate" at bounding box center [585, 434] width 24 height 8
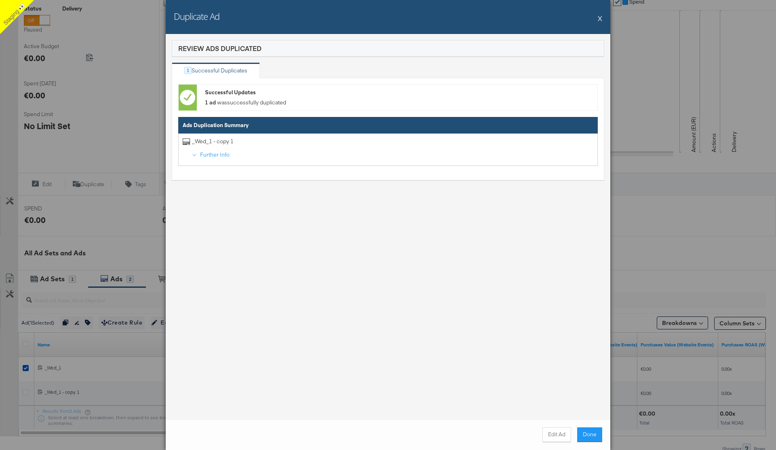
click at [601, 19] on button "X" at bounding box center [600, 18] width 4 height 16
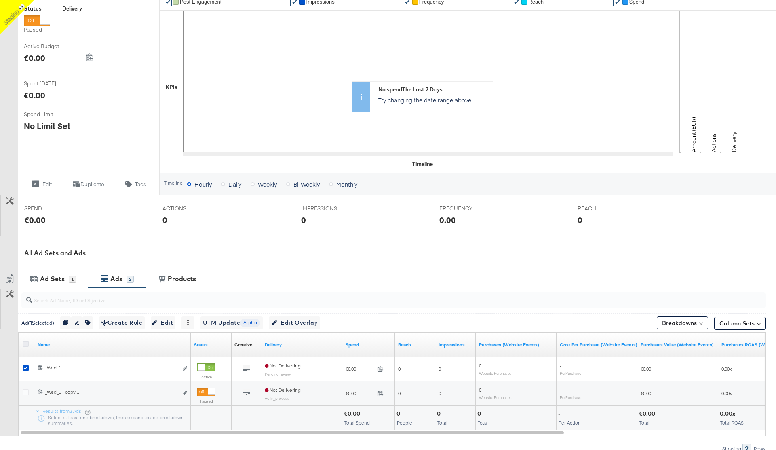
click at [25, 341] on icon at bounding box center [26, 343] width 6 height 6
click at [0, 0] on input "checkbox" at bounding box center [0, 0] width 0 height 0
click at [172, 323] on span "Edit" at bounding box center [166, 322] width 20 height 10
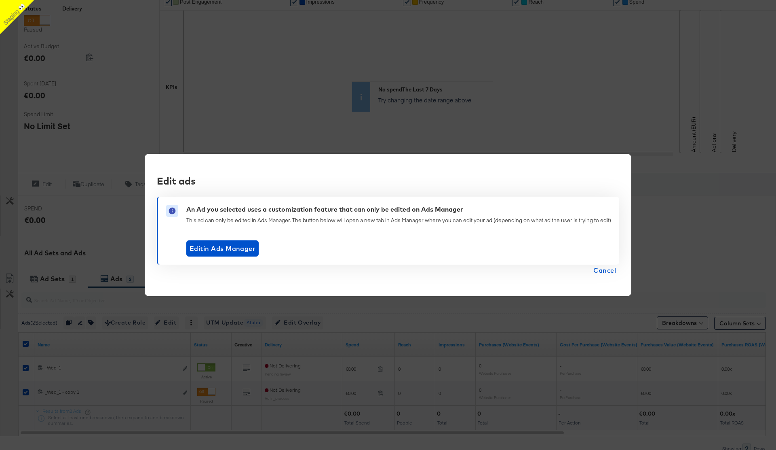
click at [607, 272] on span "Cancel" at bounding box center [605, 269] width 23 height 11
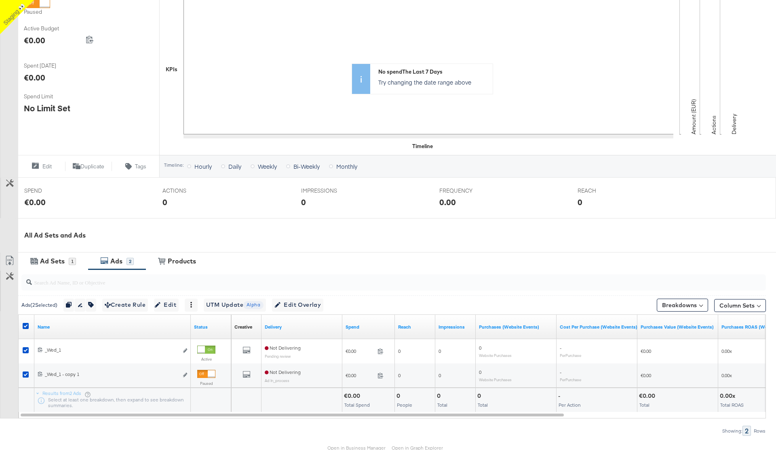
scroll to position [156, 0]
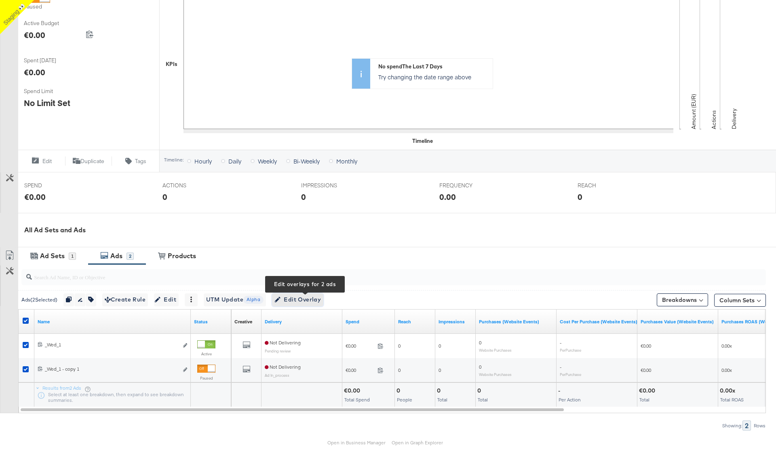
click at [314, 300] on span "Edit Overlay Edit overlays for 2 ads" at bounding box center [298, 299] width 47 height 10
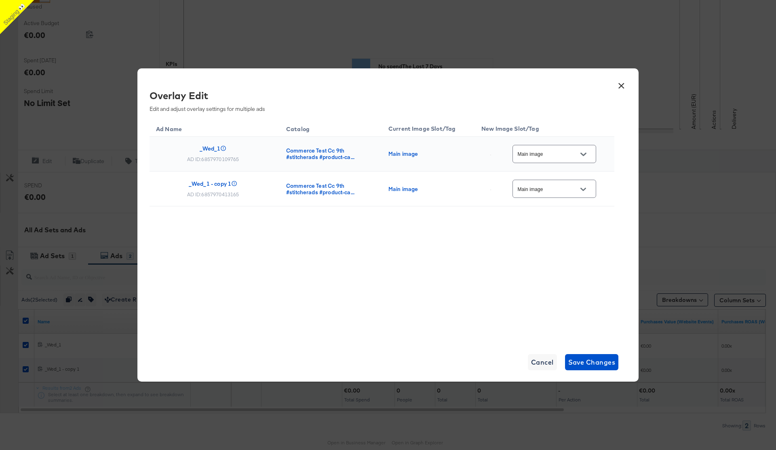
click at [585, 150] on button "Open" at bounding box center [583, 154] width 12 height 12
click at [560, 201] on div "Slot_1" at bounding box center [562, 197] width 46 height 8
type input "Slot_1"
click at [590, 190] on button "Open" at bounding box center [583, 189] width 12 height 12
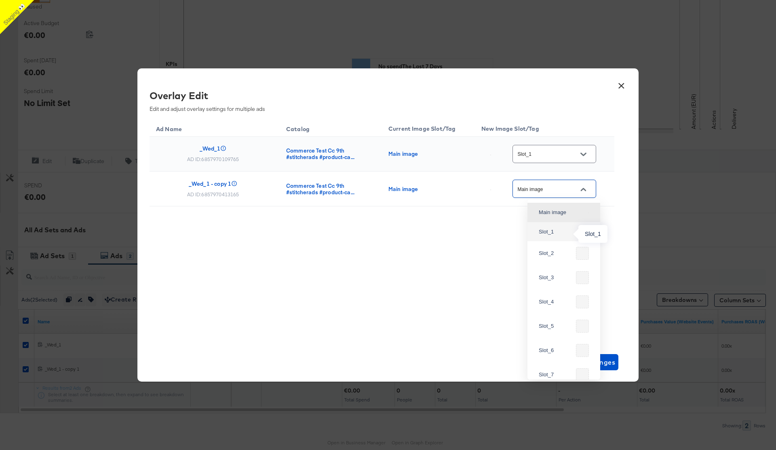
click at [557, 232] on div "Slot_1" at bounding box center [562, 232] width 46 height 8
type input "Slot_1"
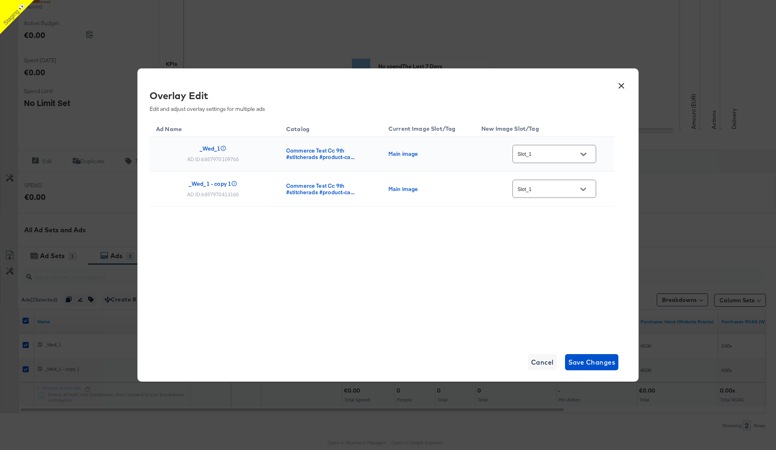
click at [451, 259] on div "Ad Name Catalog Current Image Slot/Tag New Image Slot/Tag _Wed_1 AD ID: 6857970…" at bounding box center [382, 229] width 465 height 222
click at [593, 363] on span "Save Changes" at bounding box center [592, 361] width 47 height 11
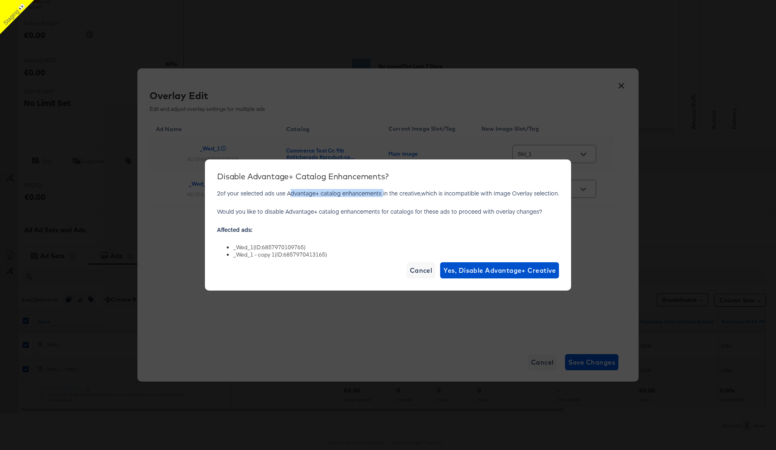
drag, startPoint x: 288, startPoint y: 193, endPoint x: 383, endPoint y: 190, distance: 94.3
click at [383, 190] on p "2 of your selected ads use Advantage+ catalog enhancements in the creative,whic…" at bounding box center [388, 193] width 342 height 8
click at [422, 274] on span "Cancel" at bounding box center [421, 269] width 23 height 11
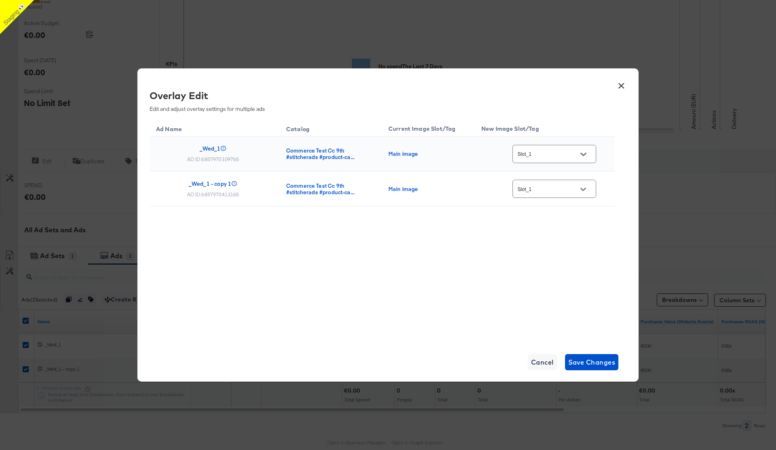
click at [623, 88] on button "×" at bounding box center [621, 83] width 15 height 15
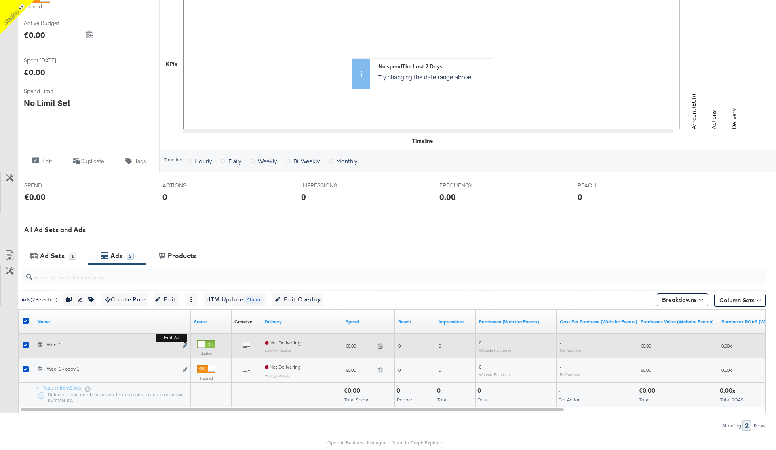
click at [186, 345] on icon "link" at bounding box center [185, 345] width 4 height 4
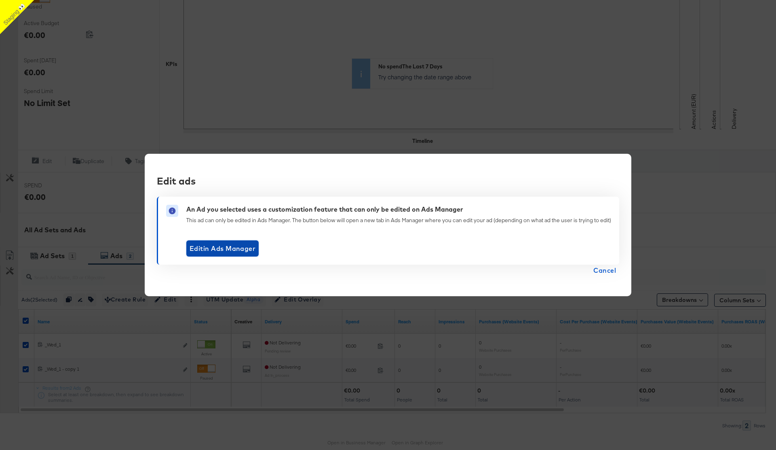
click at [233, 247] on span "Edit in Ads Manager" at bounding box center [223, 248] width 66 height 11
click at [604, 272] on span "Cancel" at bounding box center [605, 269] width 23 height 11
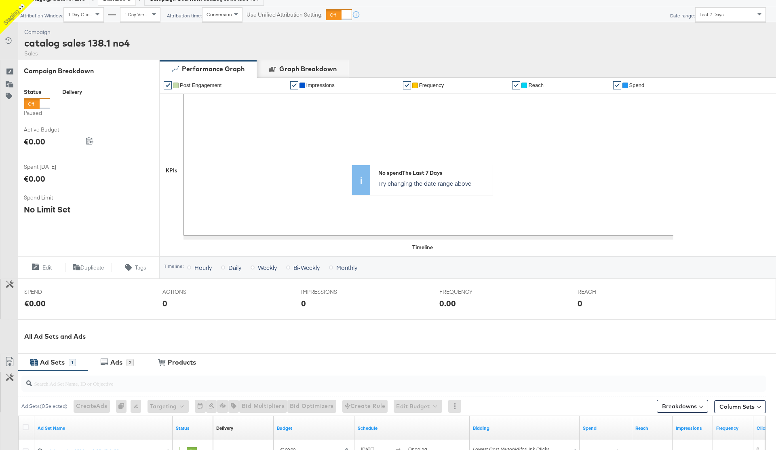
scroll to position [112, 0]
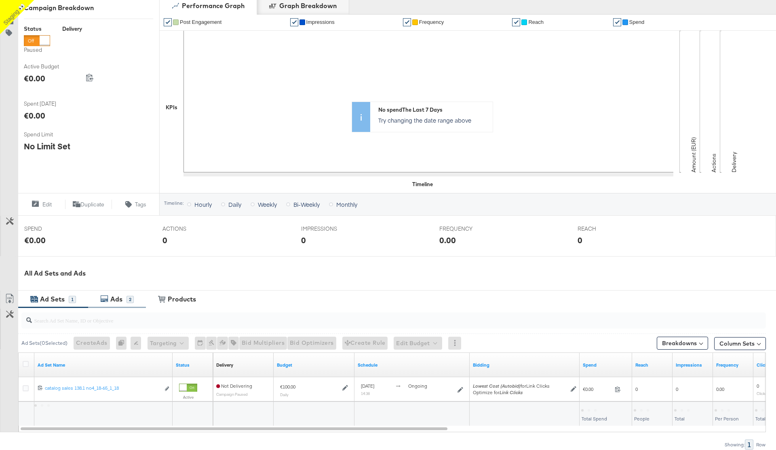
click at [115, 299] on div "Ads" at bounding box center [116, 298] width 12 height 9
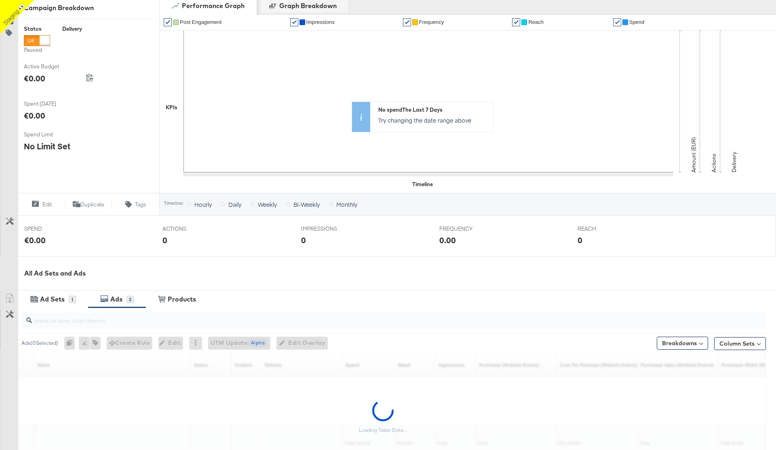
scroll to position [192, 0]
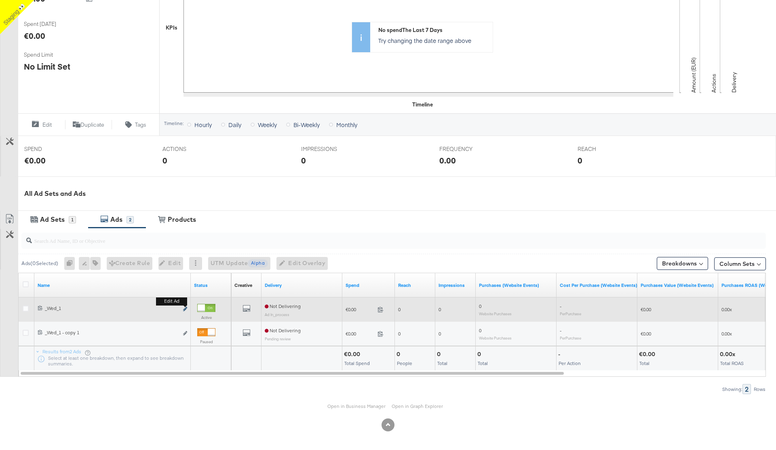
click at [185, 309] on icon "link" at bounding box center [185, 309] width 4 height 4
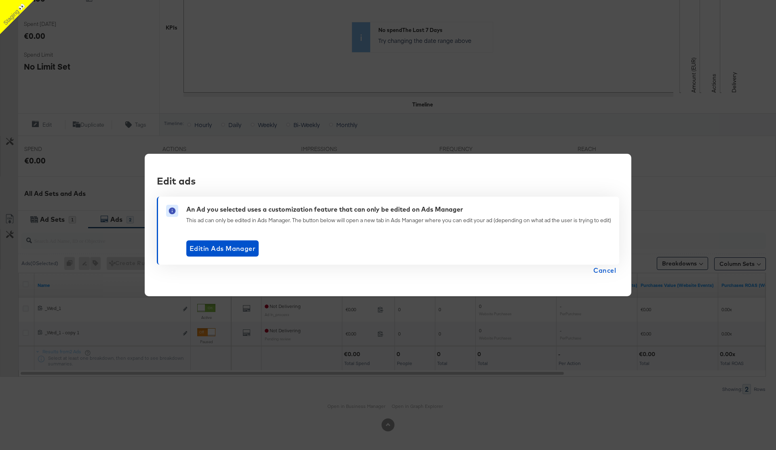
click at [606, 271] on span "Cancel" at bounding box center [605, 269] width 23 height 11
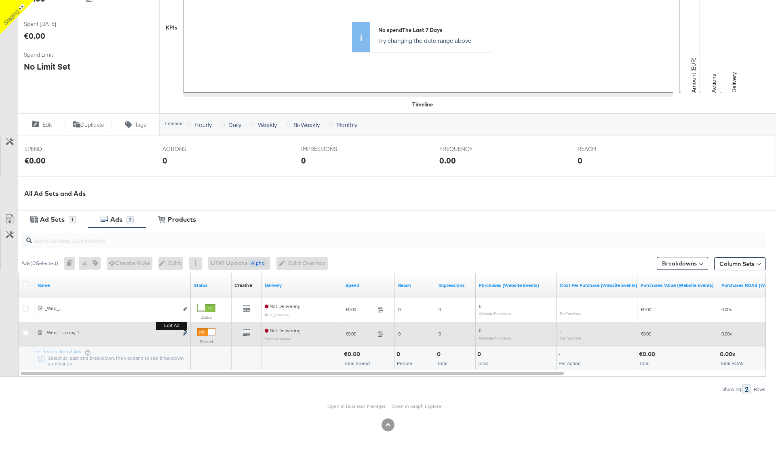
click at [183, 333] on icon "link" at bounding box center [185, 333] width 4 height 4
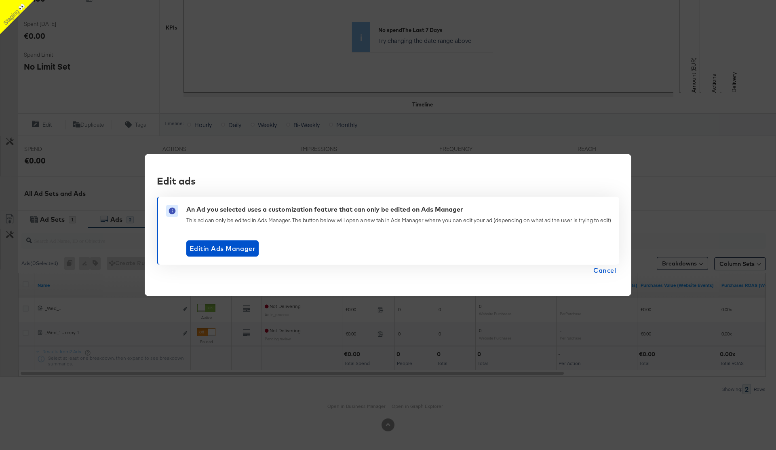
click at [607, 271] on span "Cancel" at bounding box center [605, 269] width 23 height 11
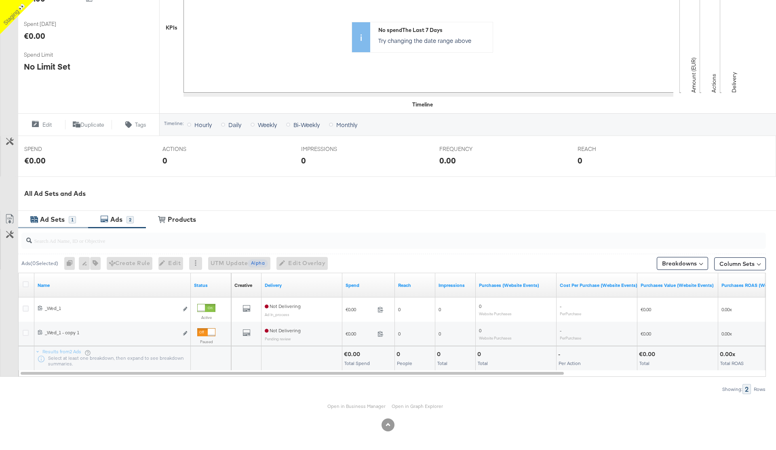
click at [53, 223] on div "Ad Sets" at bounding box center [52, 219] width 25 height 9
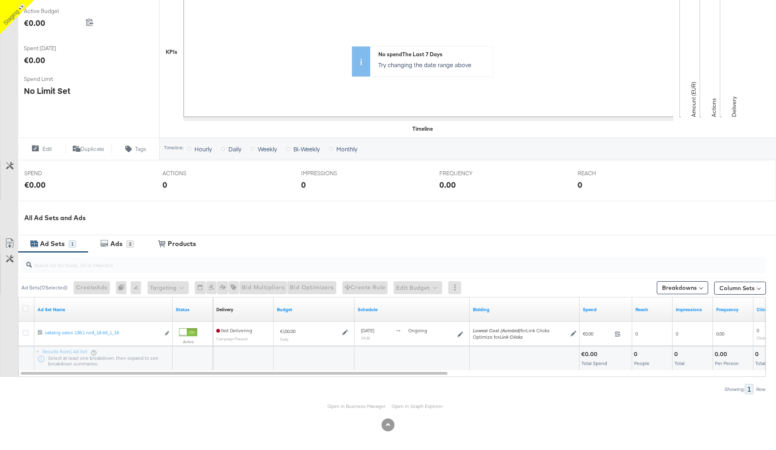
scroll to position [0, 0]
